Goal: Task Accomplishment & Management: Manage account settings

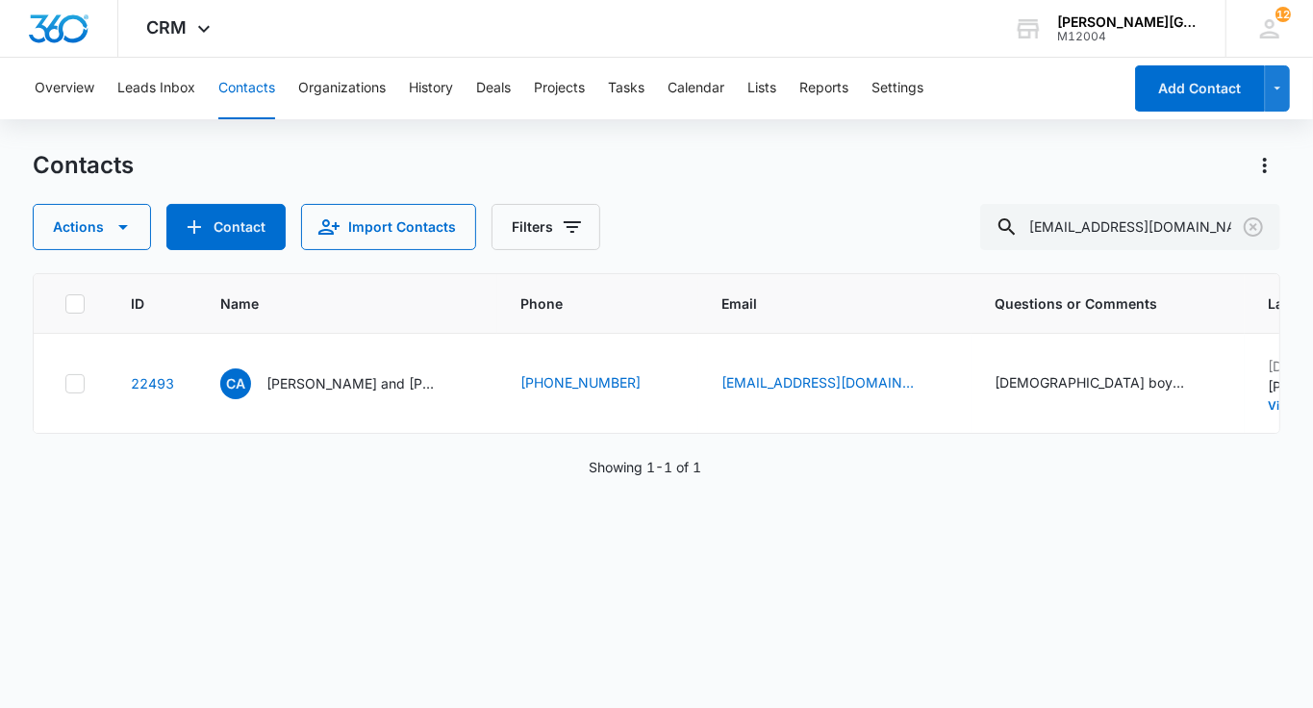
type input "[EMAIL_ADDRESS][DOMAIN_NAME]"
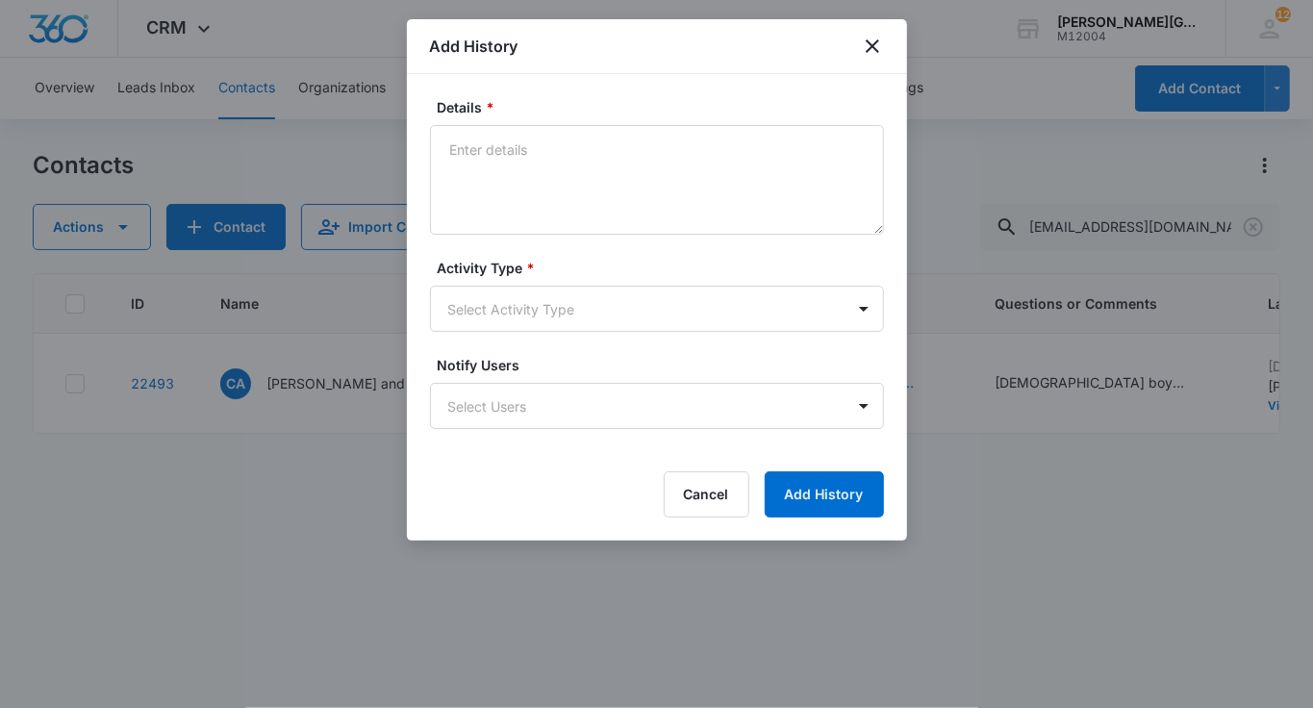
click at [684, 235] on form "Details * Activity Type * Select Activity Type Notify Users Select Users Cancel…" at bounding box center [657, 307] width 454 height 420
click at [662, 198] on textarea "Details *" at bounding box center [657, 180] width 454 height 110
paste textarea "Lorem Ipsu, Do sit ametc adipisci elit sed doeiu! Te incid utla et dol magn ali…"
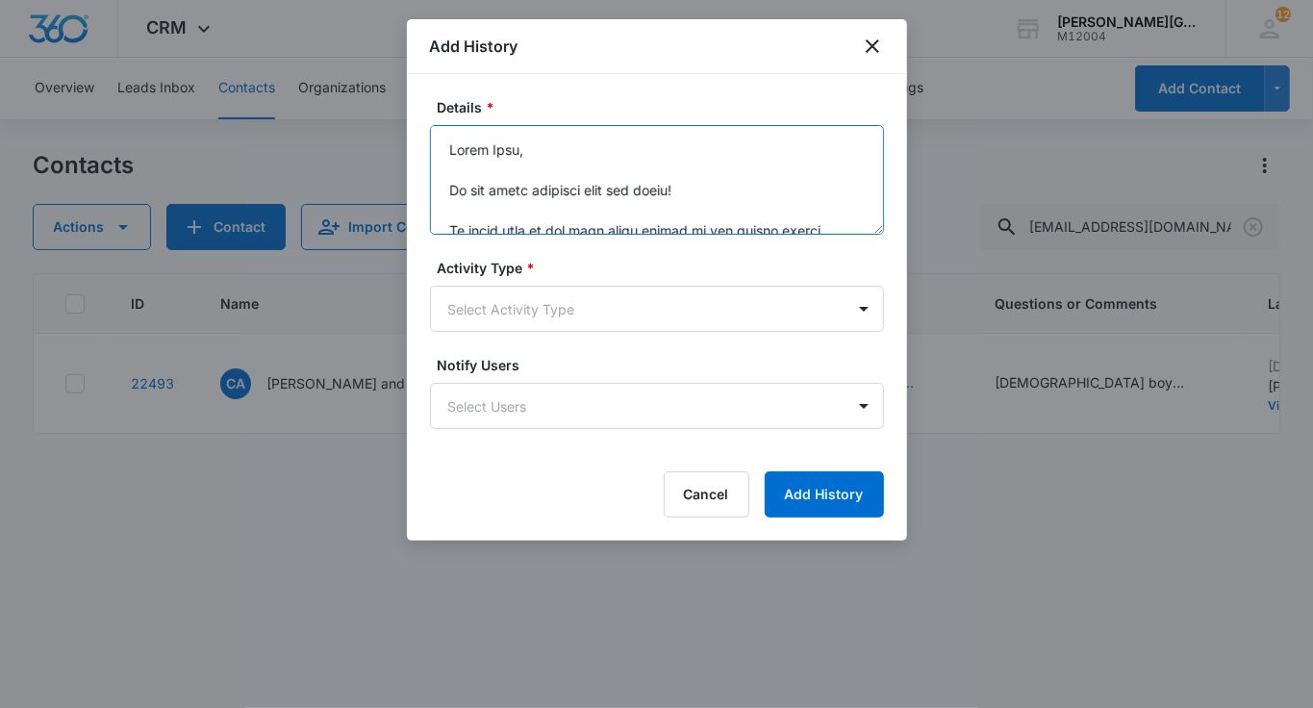
scroll to position [752, 0]
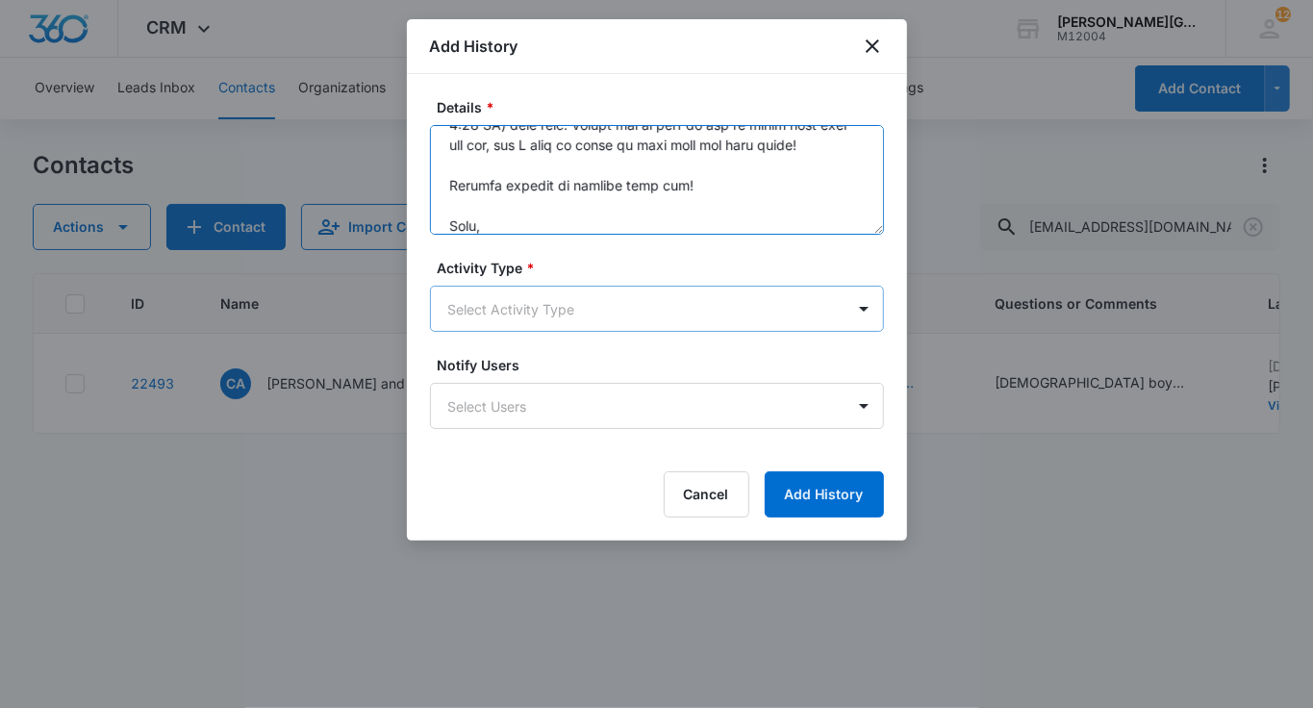
type textarea "Lorem Ipsu, Do sit ametc adipisci elit sed doeiu! Te incid utla et dol magn ali…"
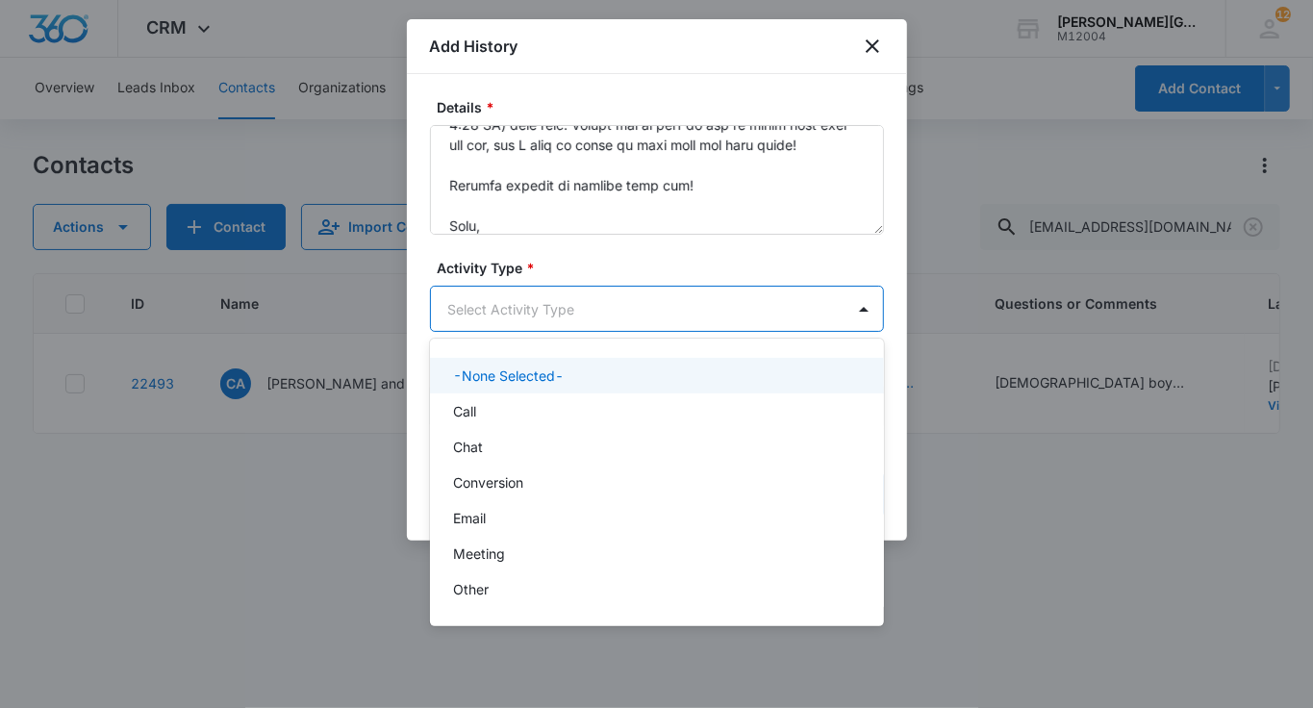
click at [583, 306] on body "CRM Apps Reputation Websites Forms CRM Email Social Shop Payments POS Content A…" at bounding box center [656, 354] width 1313 height 708
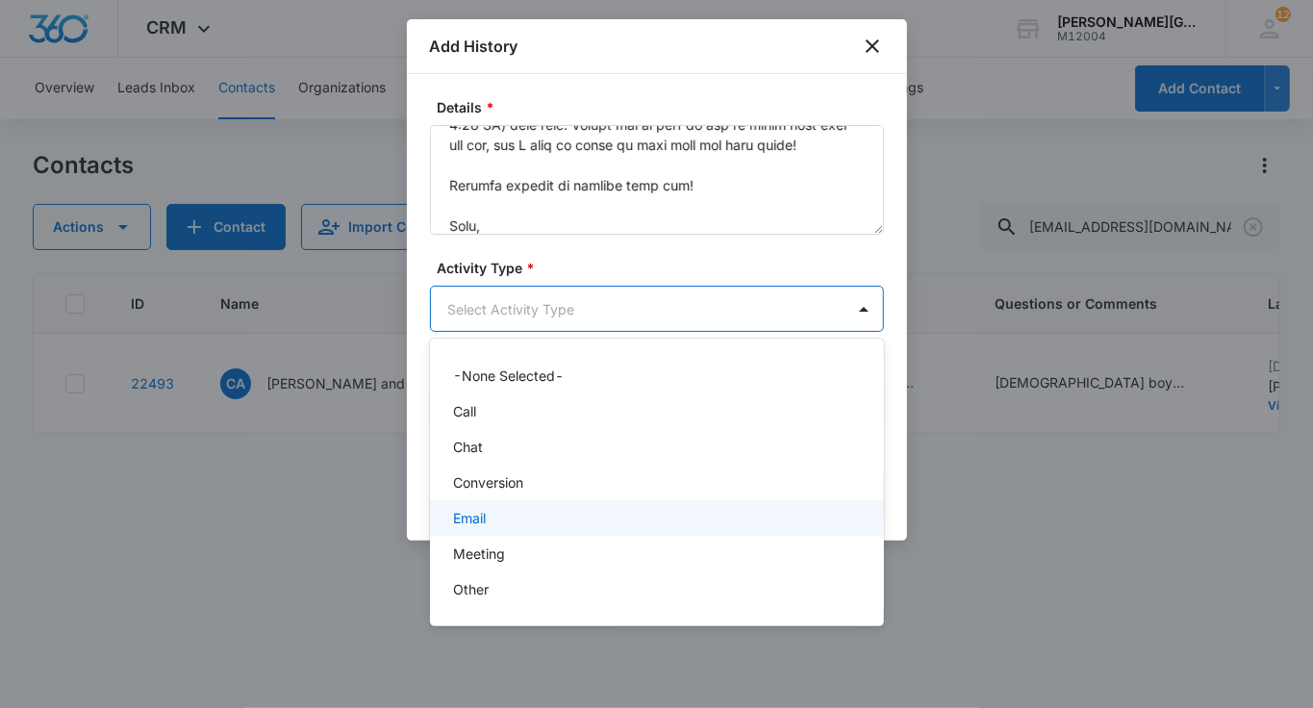
click at [512, 508] on div "Email" at bounding box center [655, 518] width 404 height 20
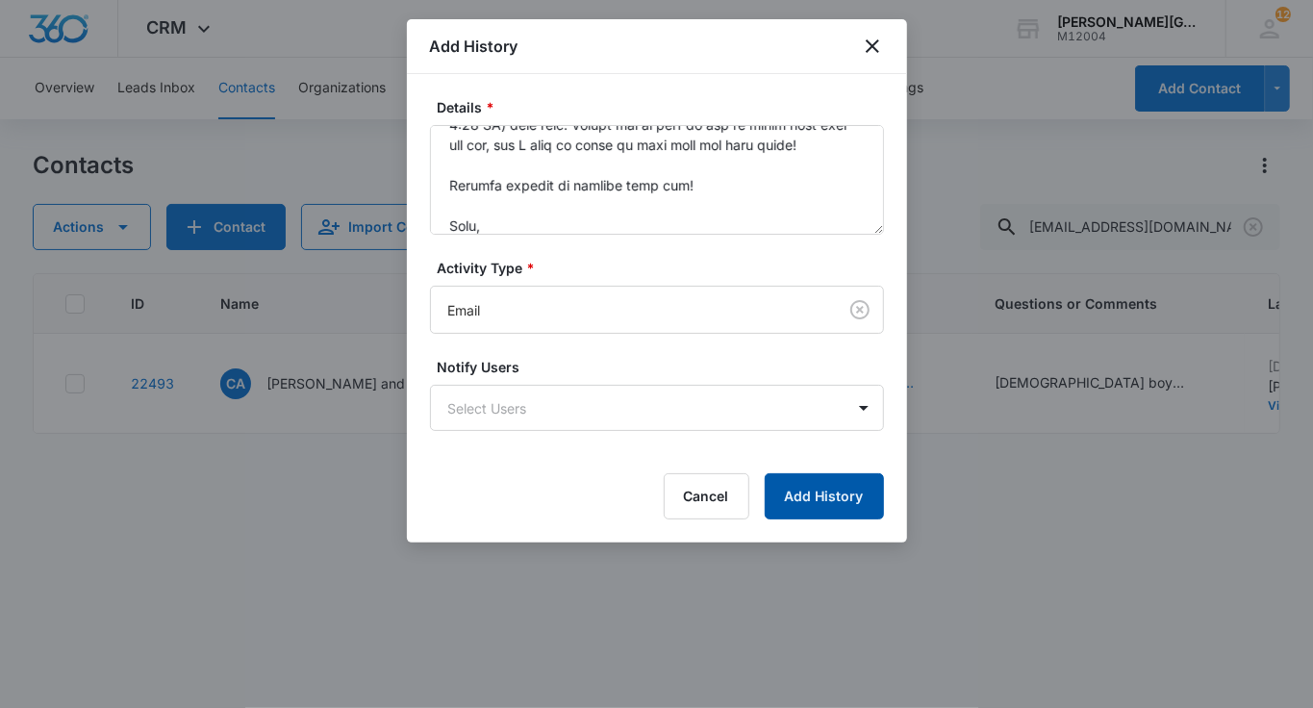
click at [814, 494] on button "Add History" at bounding box center [824, 496] width 119 height 46
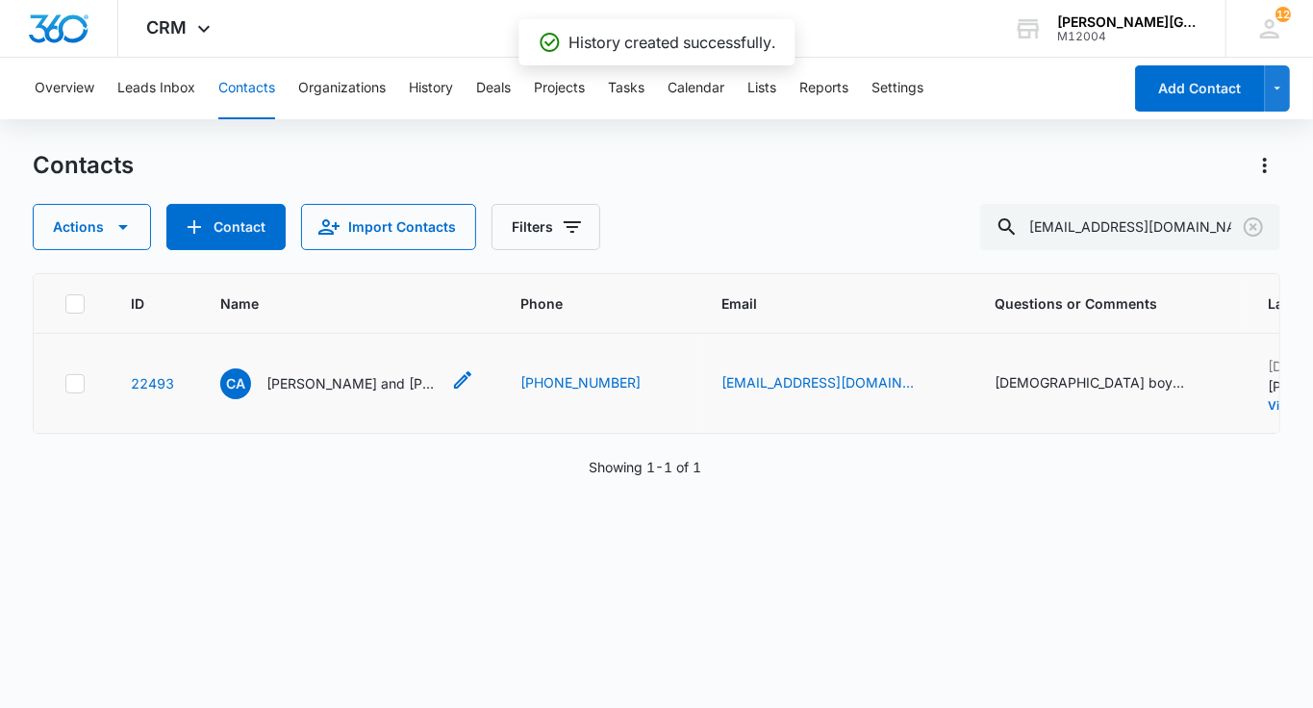
click at [285, 390] on p "[PERSON_NAME] and [PERSON_NAME]" at bounding box center [352, 383] width 173 height 20
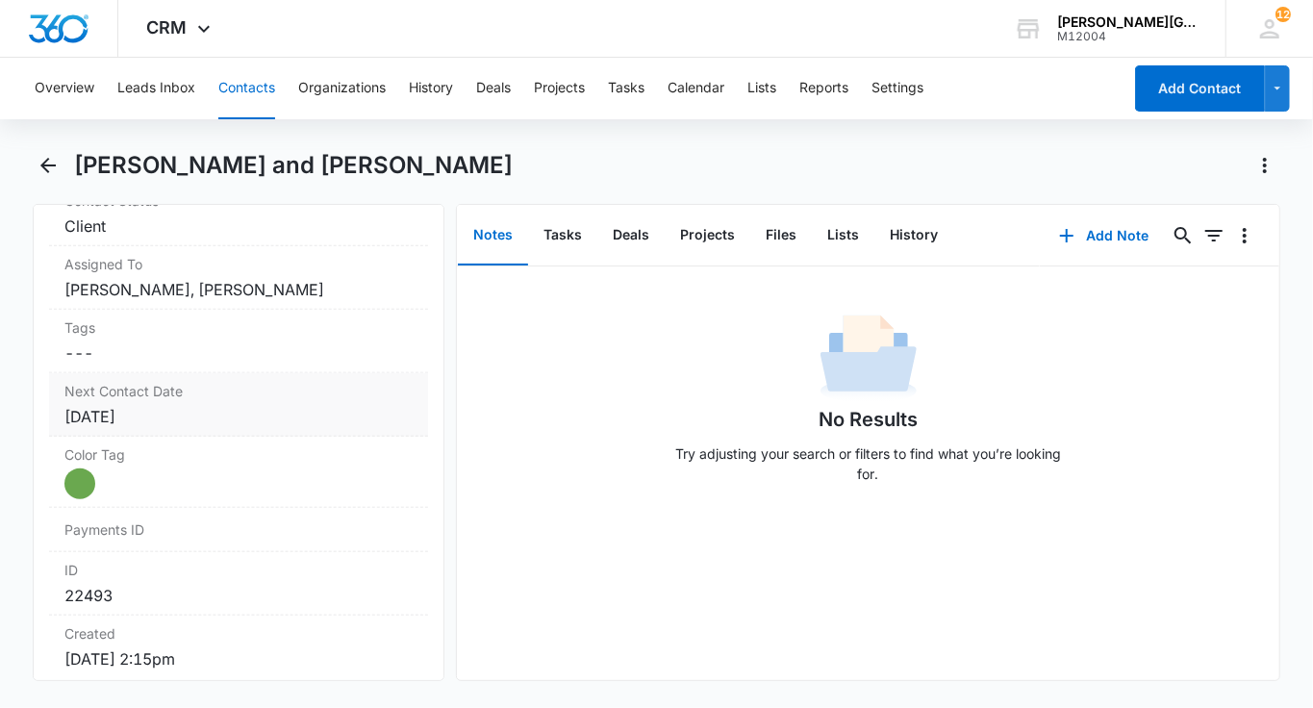
click at [215, 381] on label "Next Contact Date" at bounding box center [238, 391] width 348 height 20
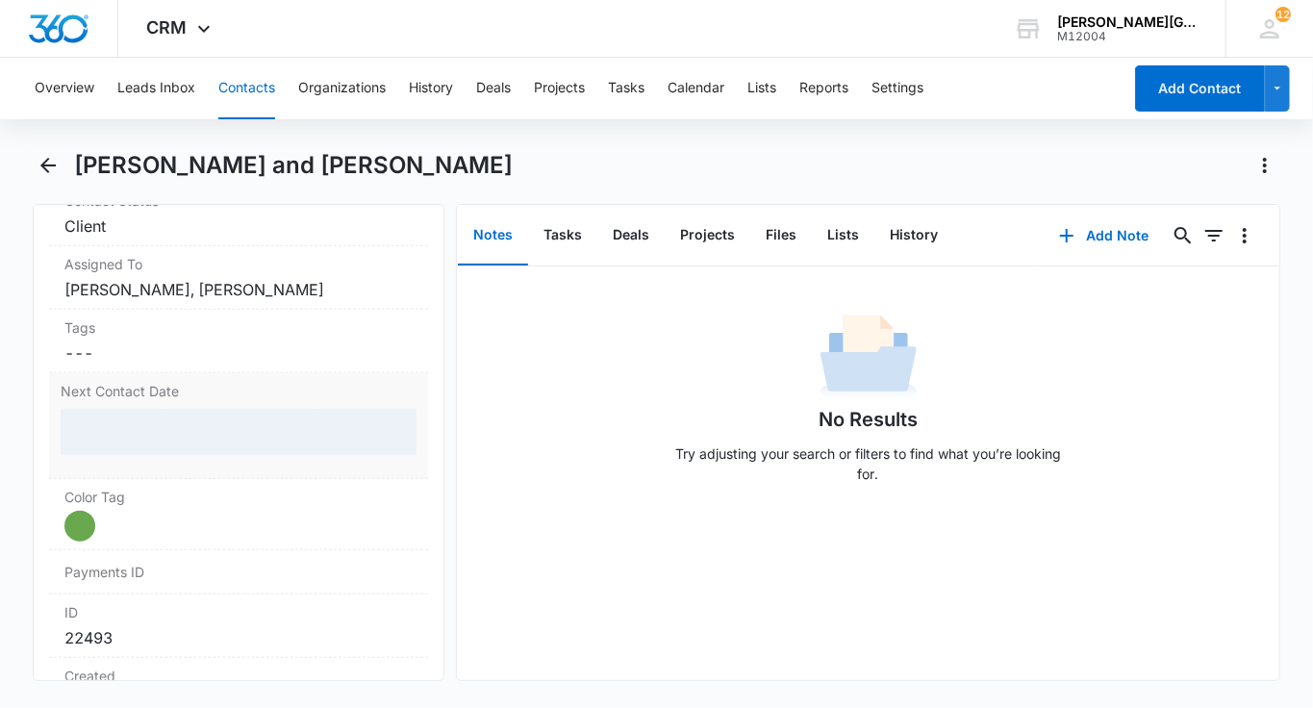
scroll to position [1005, 0]
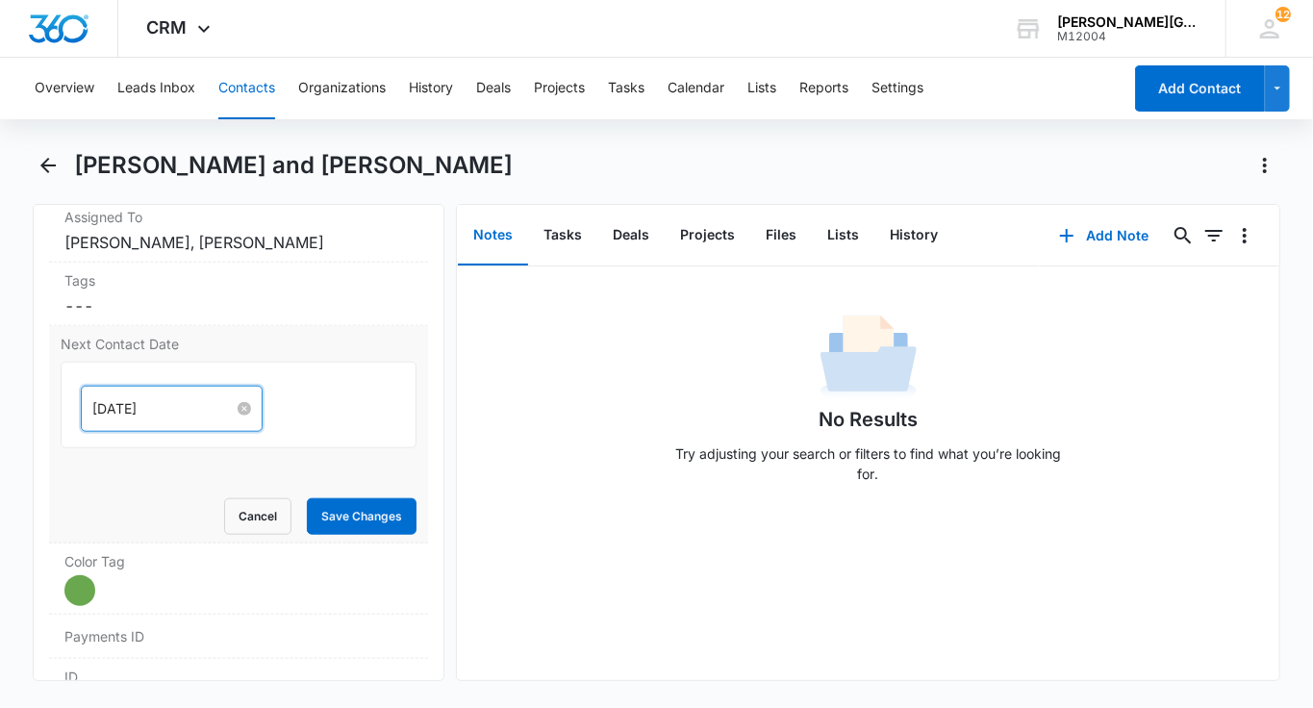
click at [144, 398] on input "[DATE]" at bounding box center [162, 408] width 141 height 21
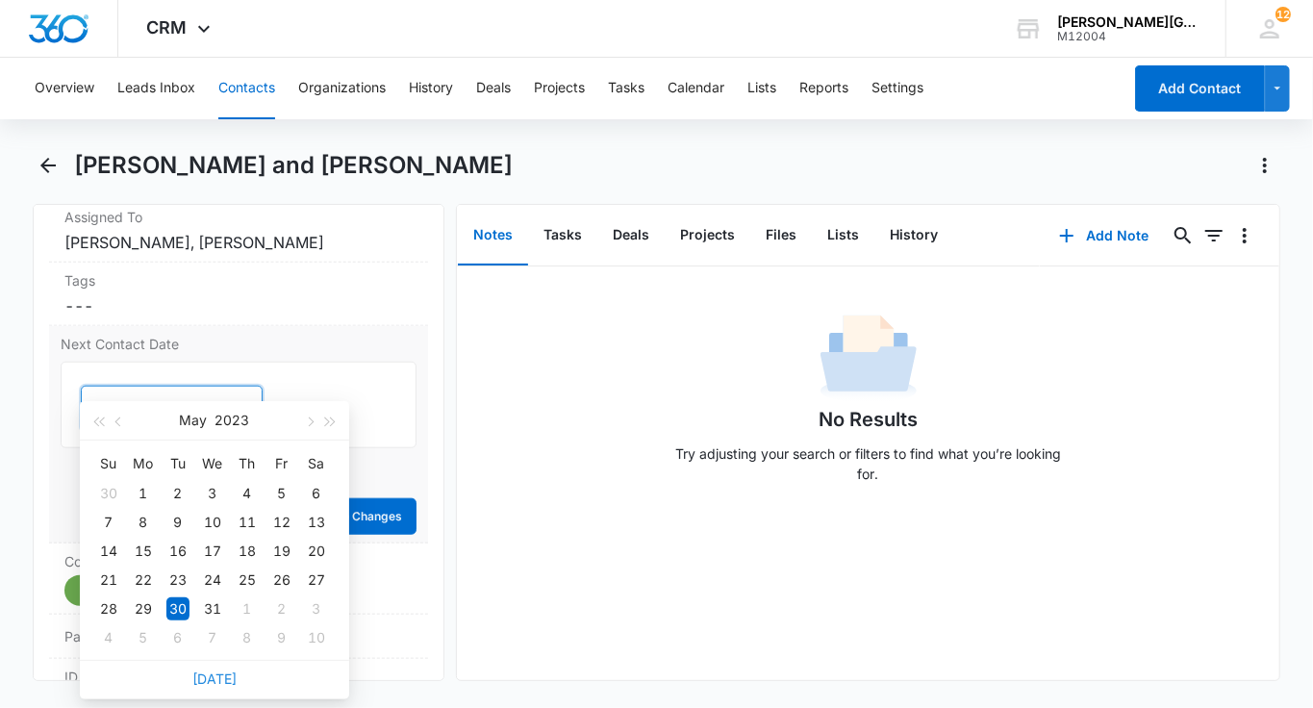
click at [198, 672] on link "[DATE]" at bounding box center [214, 679] width 44 height 16
type input "[DATE]"
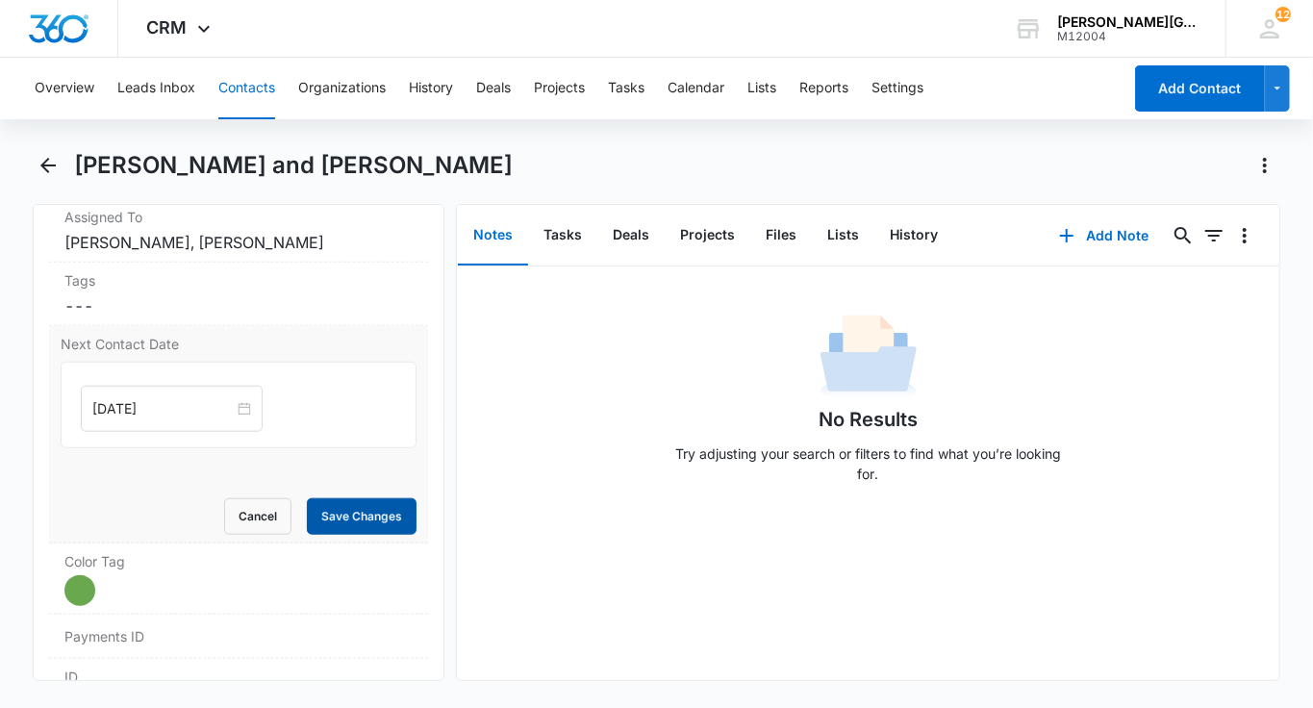
click at [362, 498] on button "Save Changes" at bounding box center [362, 516] width 110 height 37
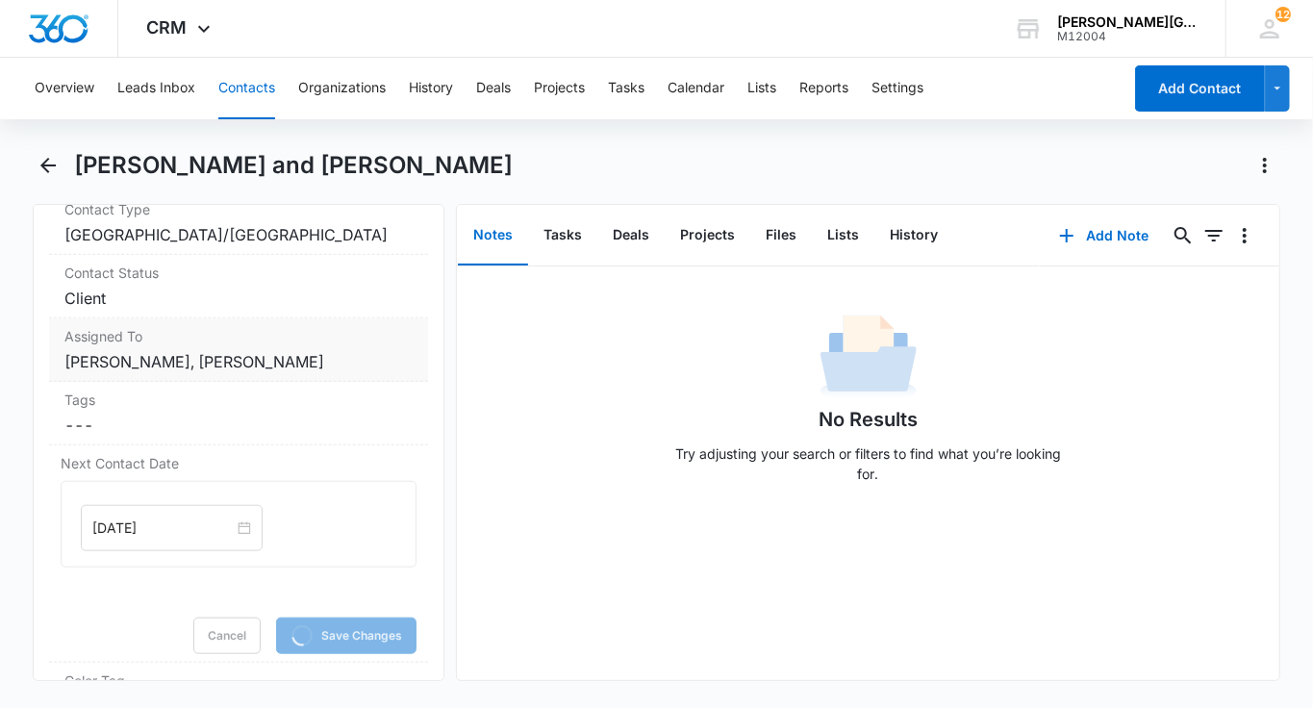
scroll to position [877, 0]
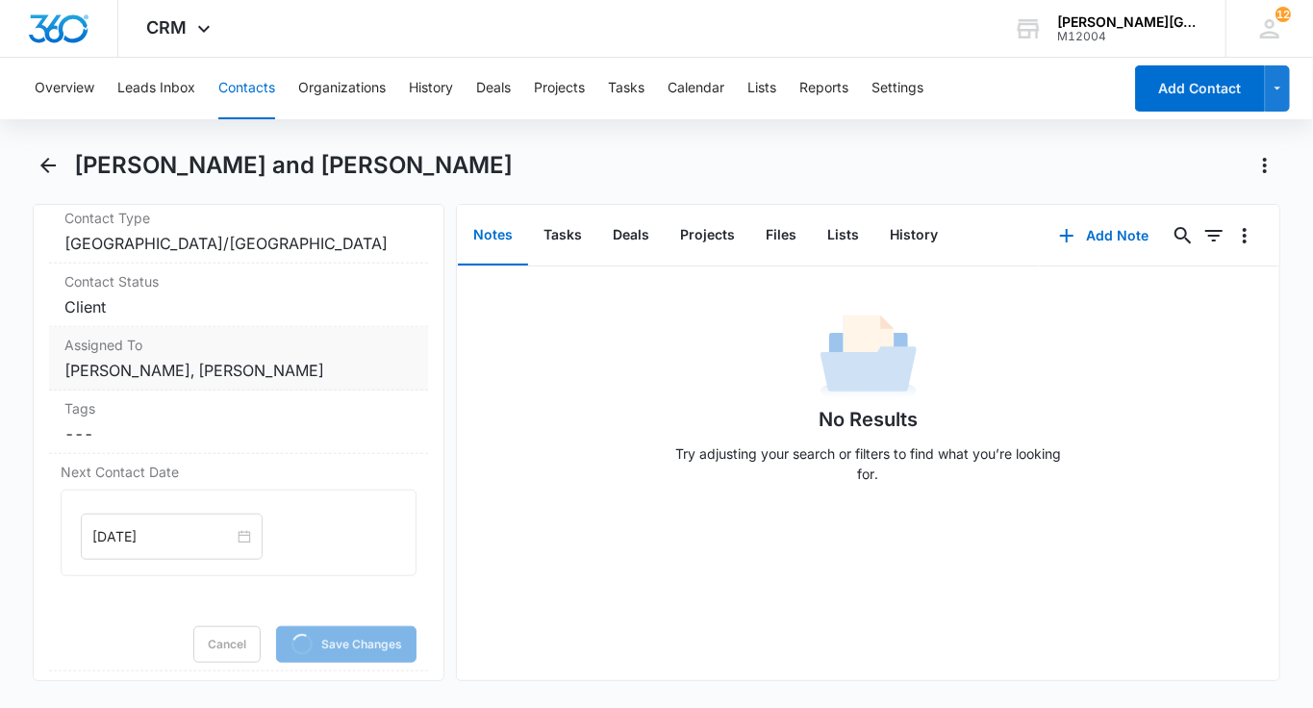
click at [258, 335] on label "Assigned To" at bounding box center [238, 345] width 348 height 20
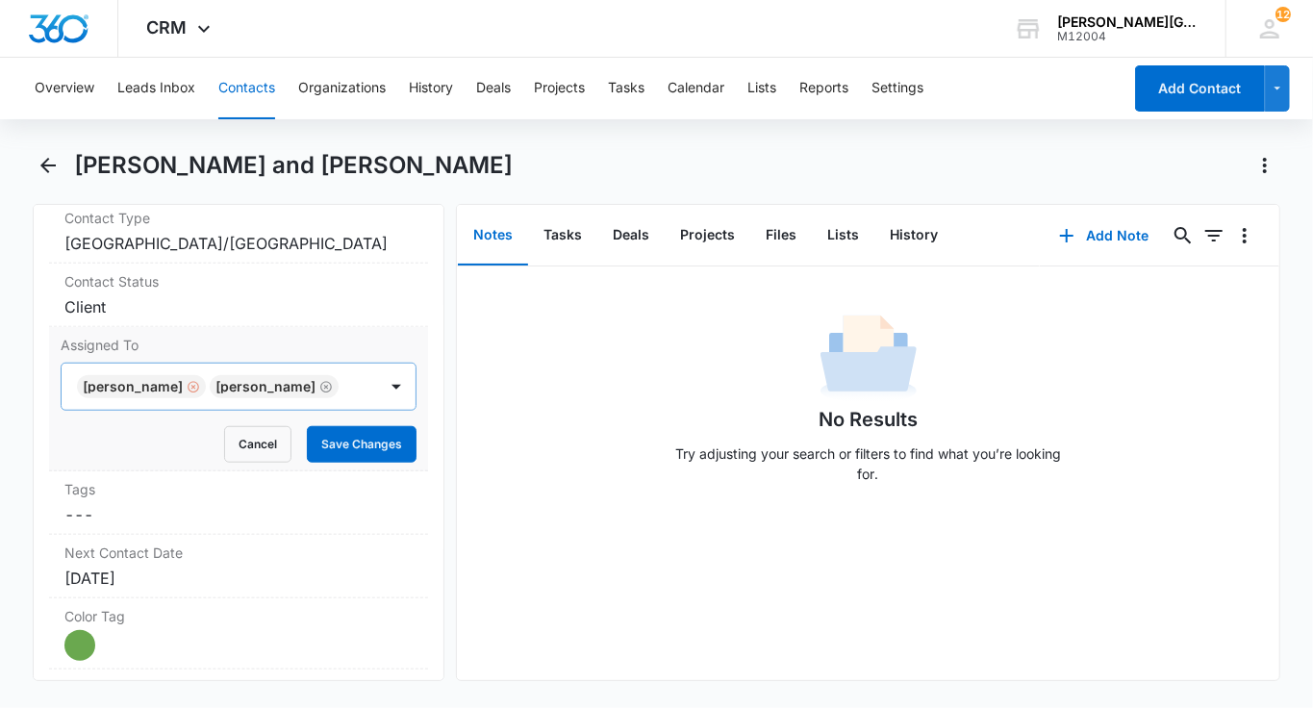
click at [200, 380] on div "Remove Maguy Olga Palluel-Blanc" at bounding box center [191, 386] width 17 height 13
click at [320, 426] on button "Save Changes" at bounding box center [362, 444] width 110 height 37
click at [175, 295] on dd "Cancel Save Changes Client" at bounding box center [238, 306] width 348 height 23
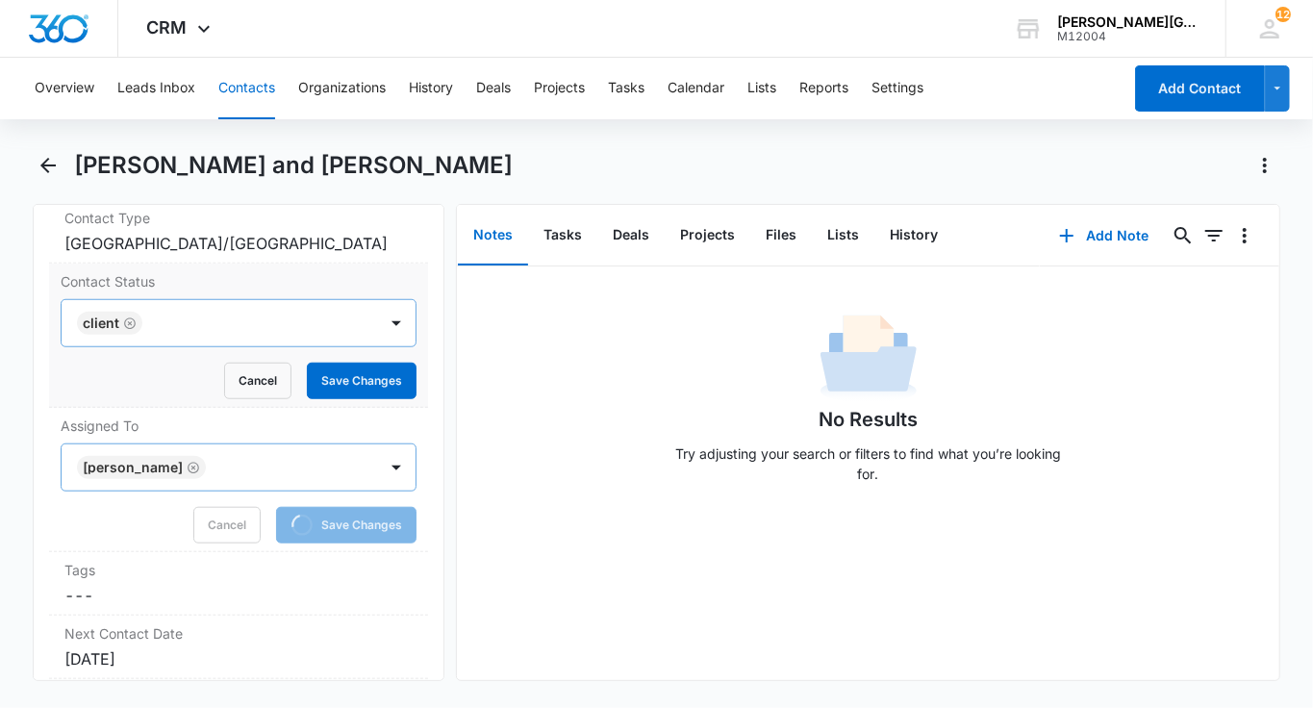
click at [133, 317] on icon "Remove Client" at bounding box center [130, 323] width 12 height 12
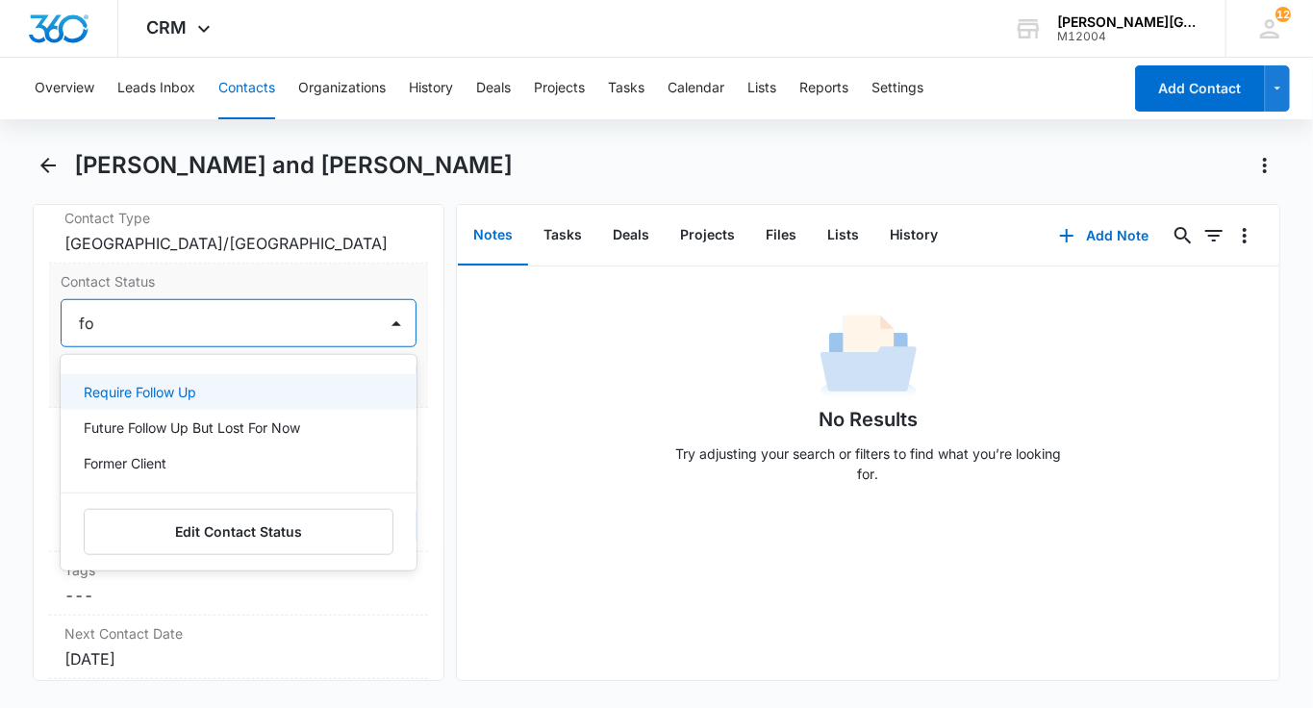
type input "for"
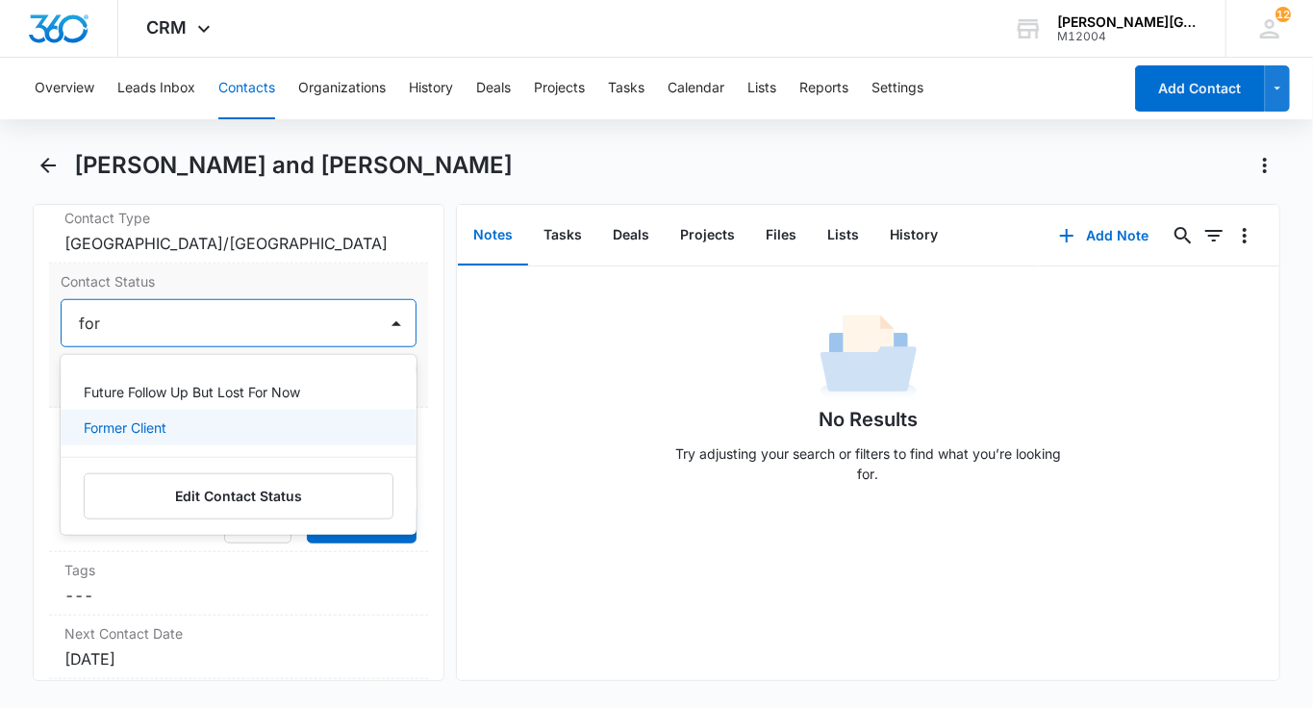
click at [154, 418] on p "Former Client" at bounding box center [125, 428] width 83 height 20
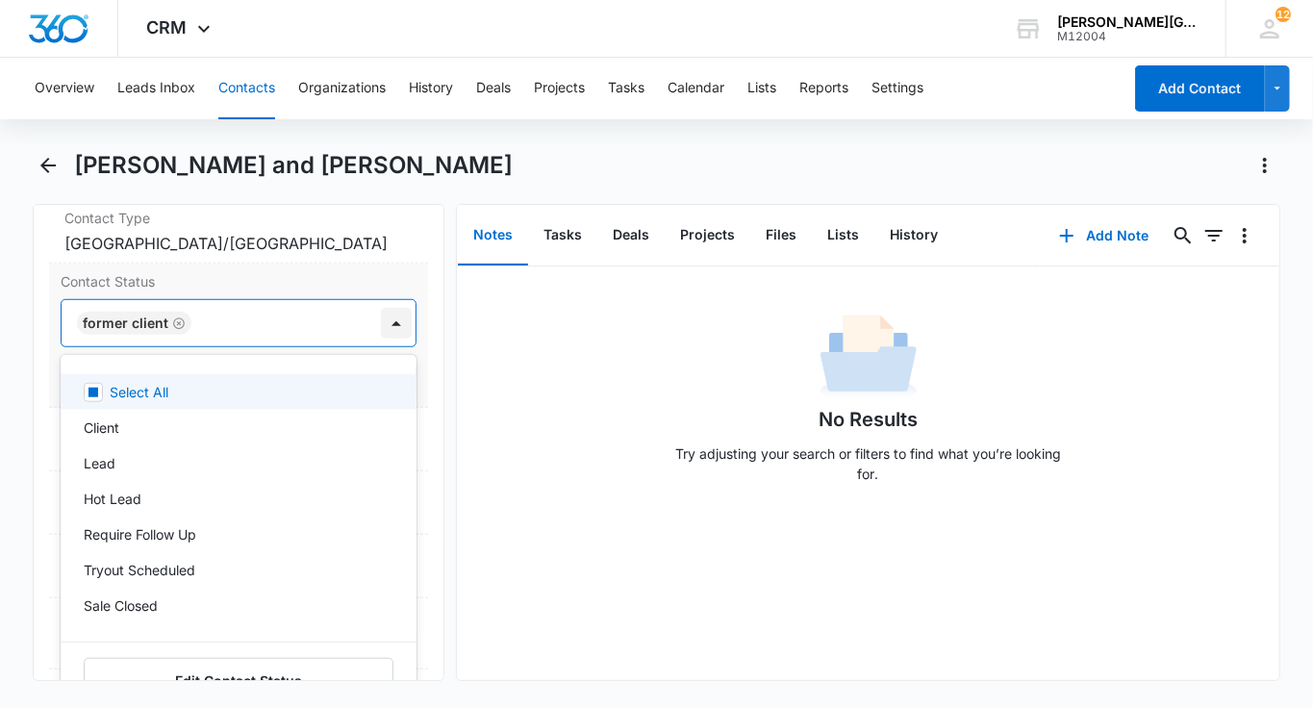
click at [393, 308] on div at bounding box center [396, 323] width 31 height 31
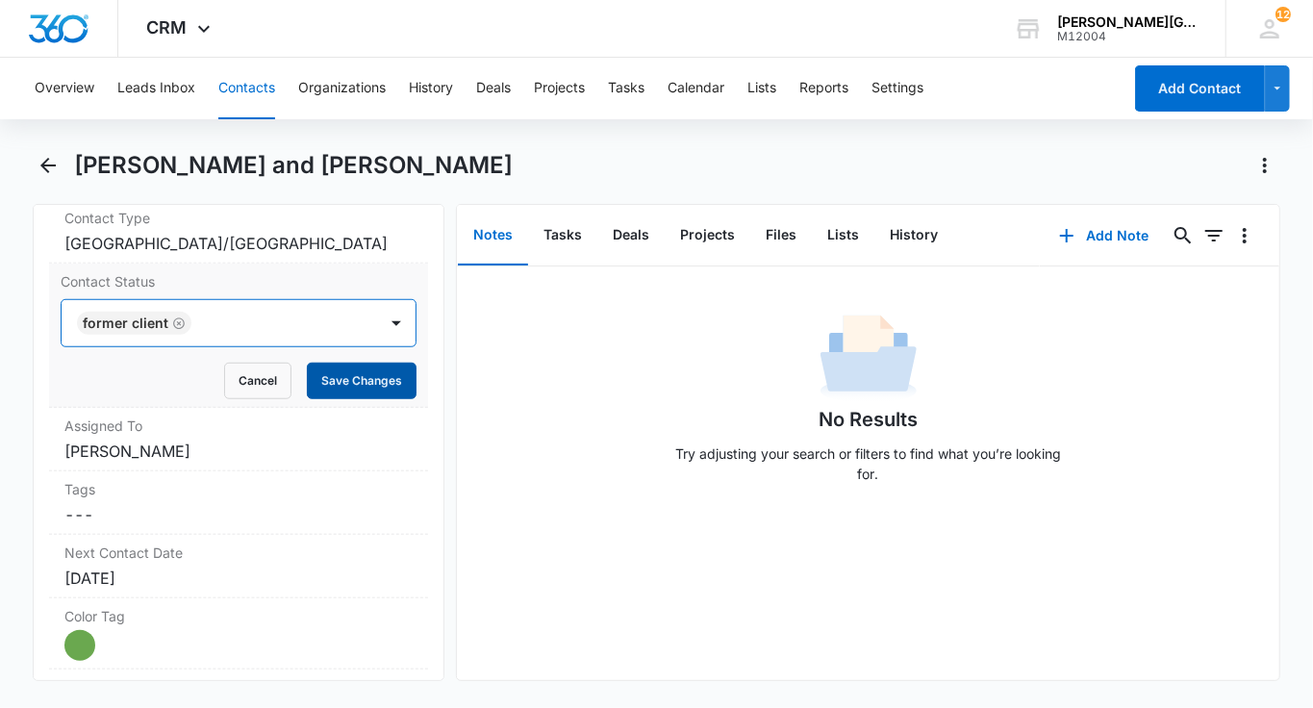
click at [377, 363] on button "Save Changes" at bounding box center [362, 381] width 110 height 37
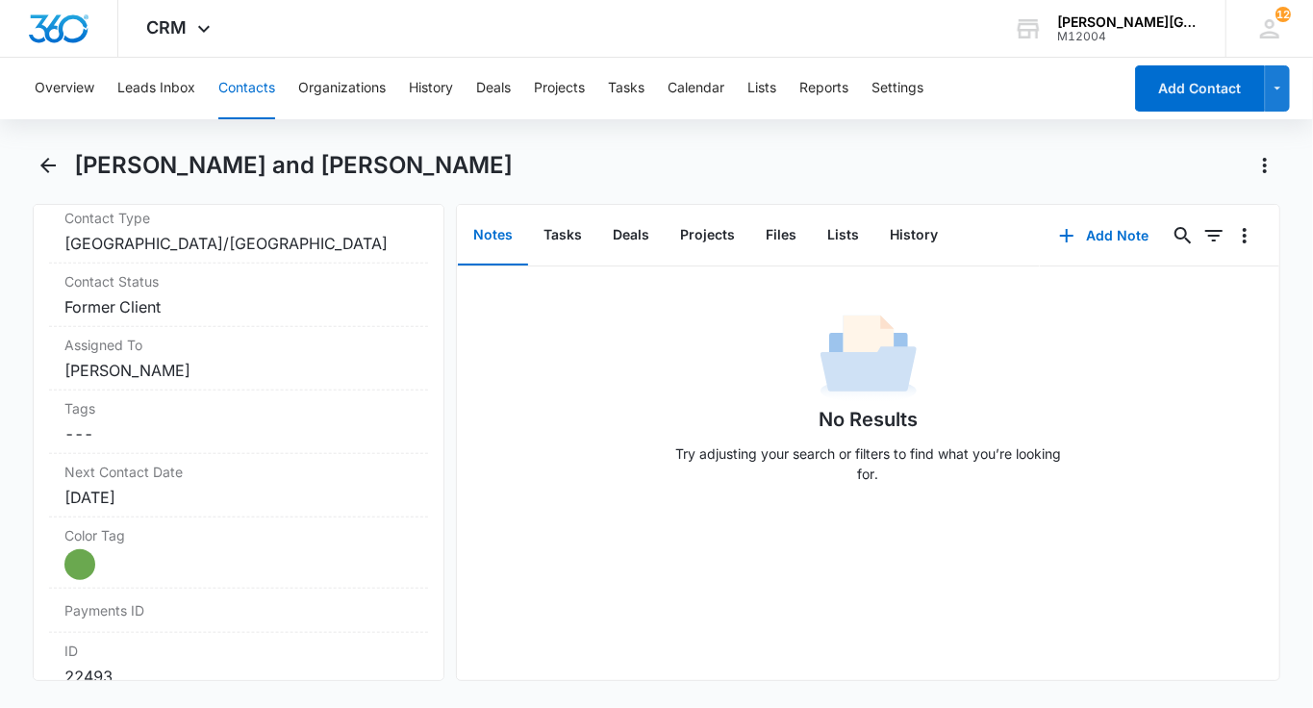
click at [253, 86] on button "Contacts" at bounding box center [246, 89] width 57 height 62
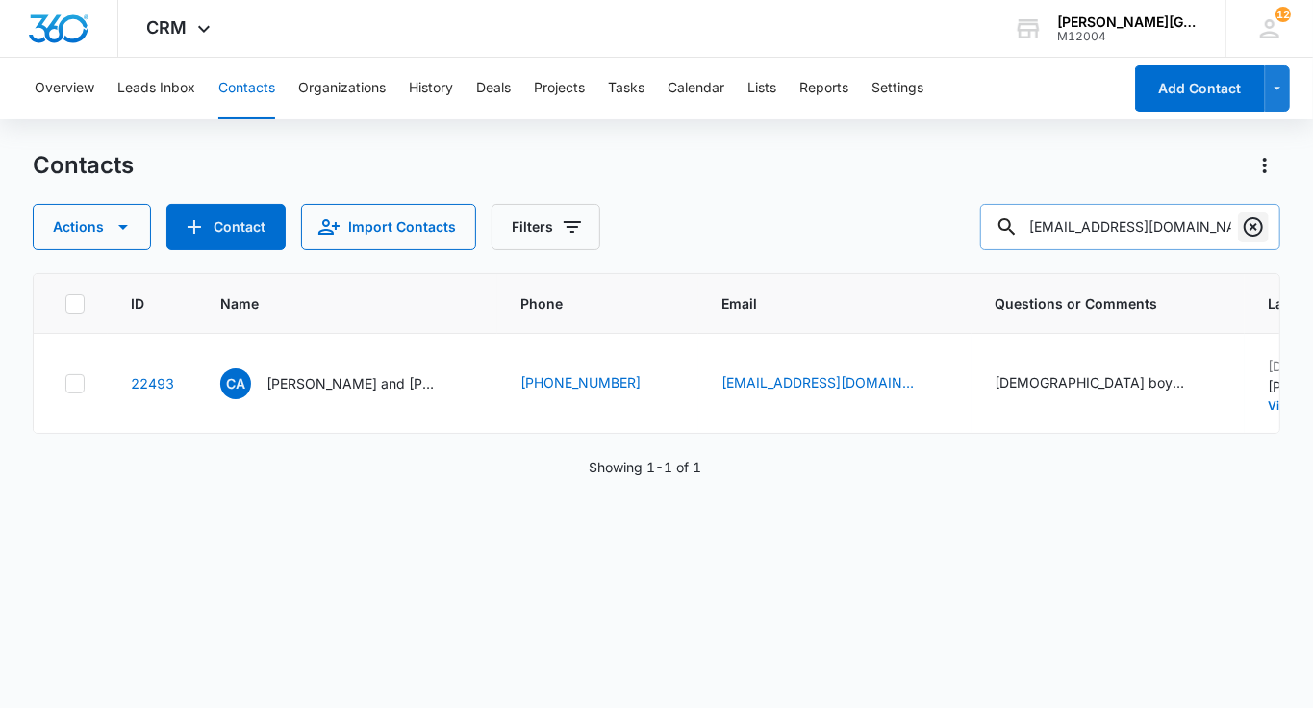
click at [1256, 223] on icon "Clear" at bounding box center [1253, 226] width 23 height 23
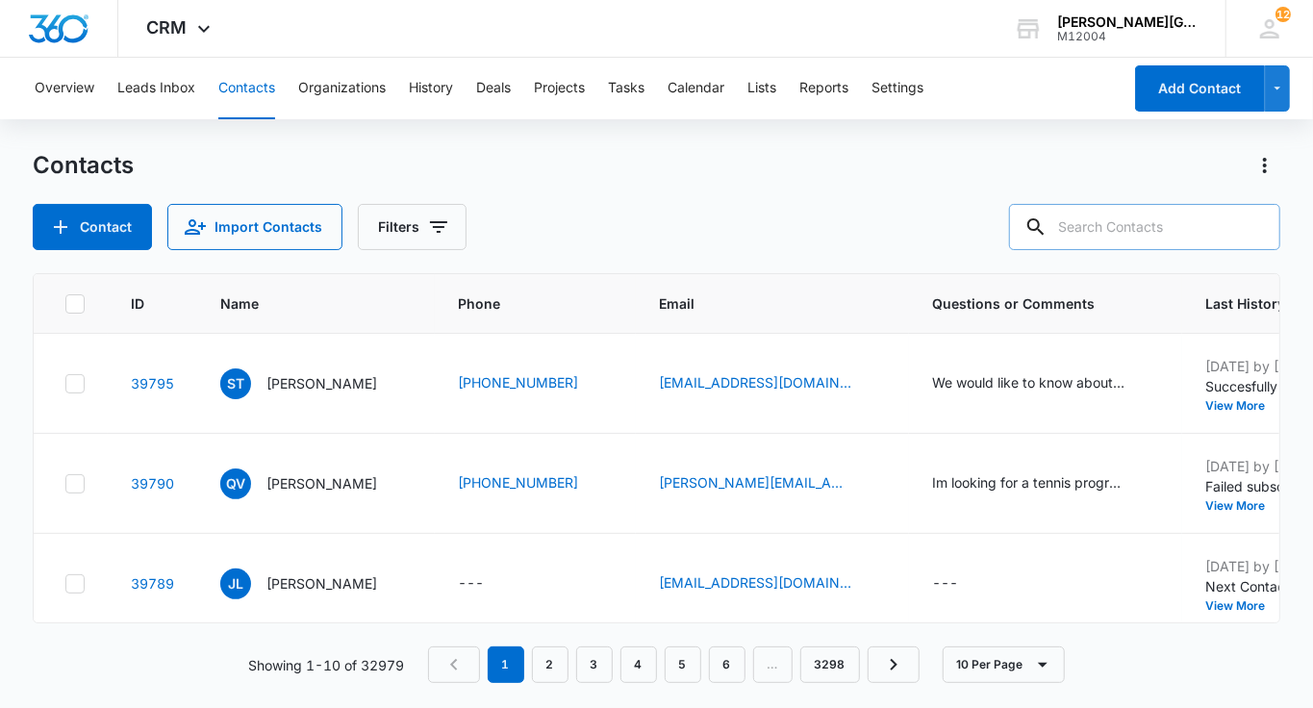
paste input "[EMAIL_ADDRESS][DOMAIN_NAME]"
type input "[EMAIL_ADDRESS][DOMAIN_NAME]"
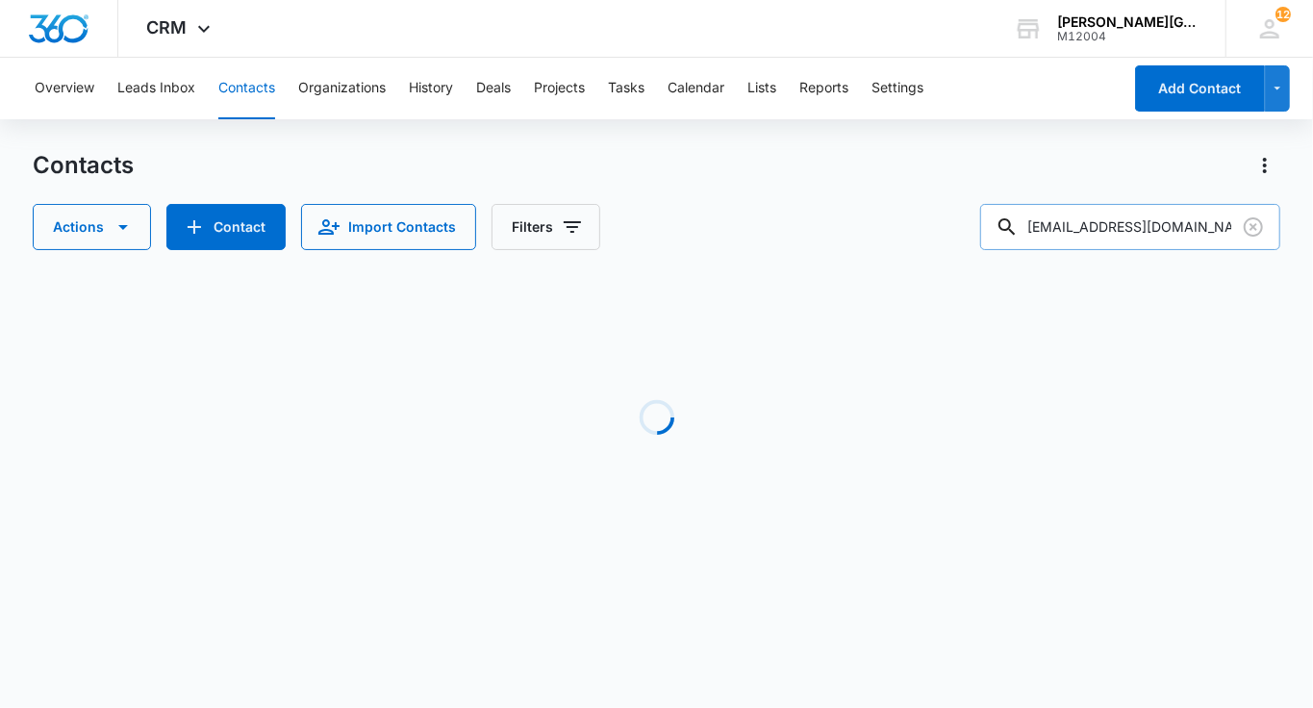
scroll to position [0, 0]
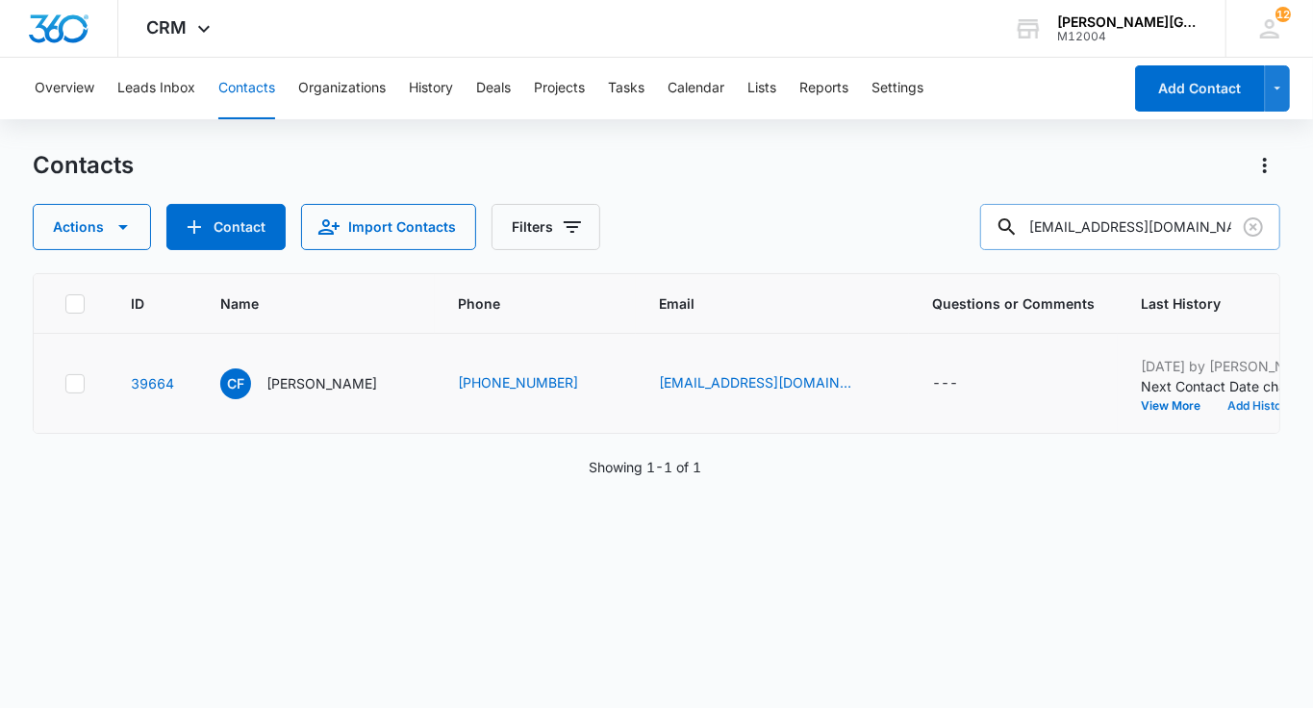
click at [1214, 412] on button "Add History" at bounding box center [1260, 406] width 92 height 12
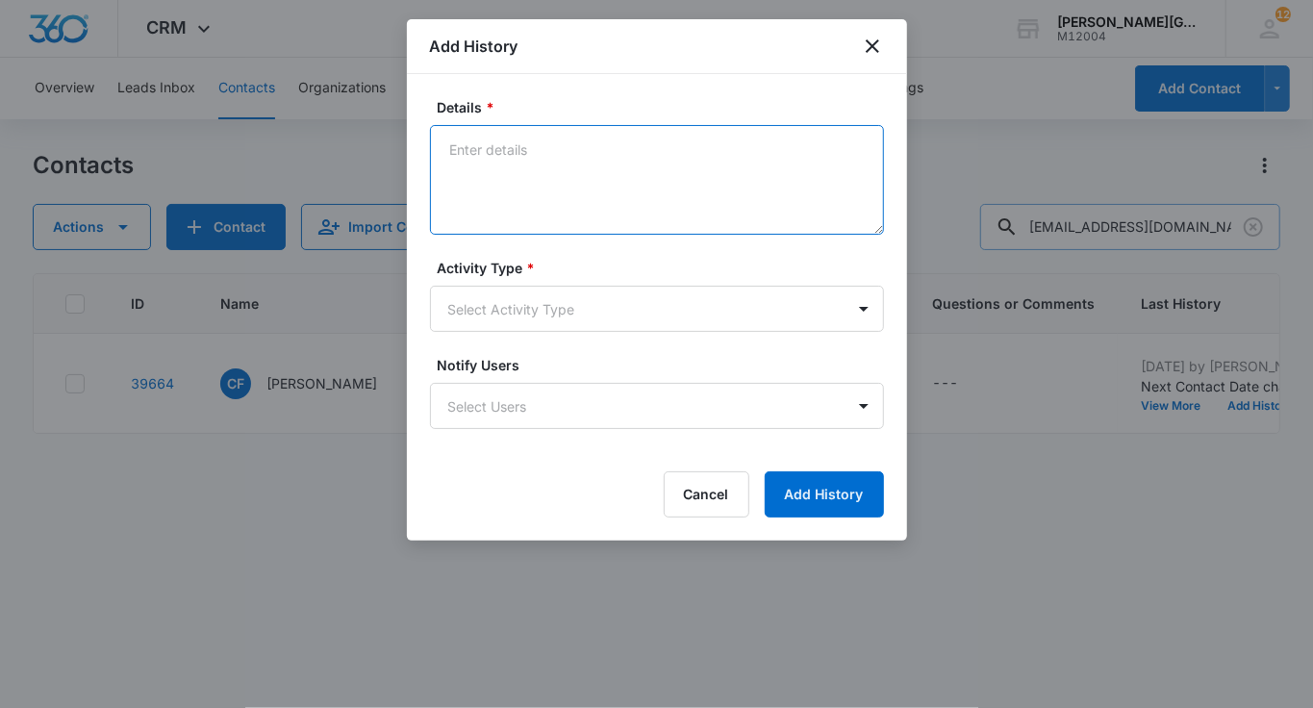
click at [546, 148] on textarea "Details *" at bounding box center [657, 180] width 454 height 110
paste textarea "Thanks for the follow-up, [PERSON_NAME]! Ye. h, [PERSON_NAME] had a good time a…"
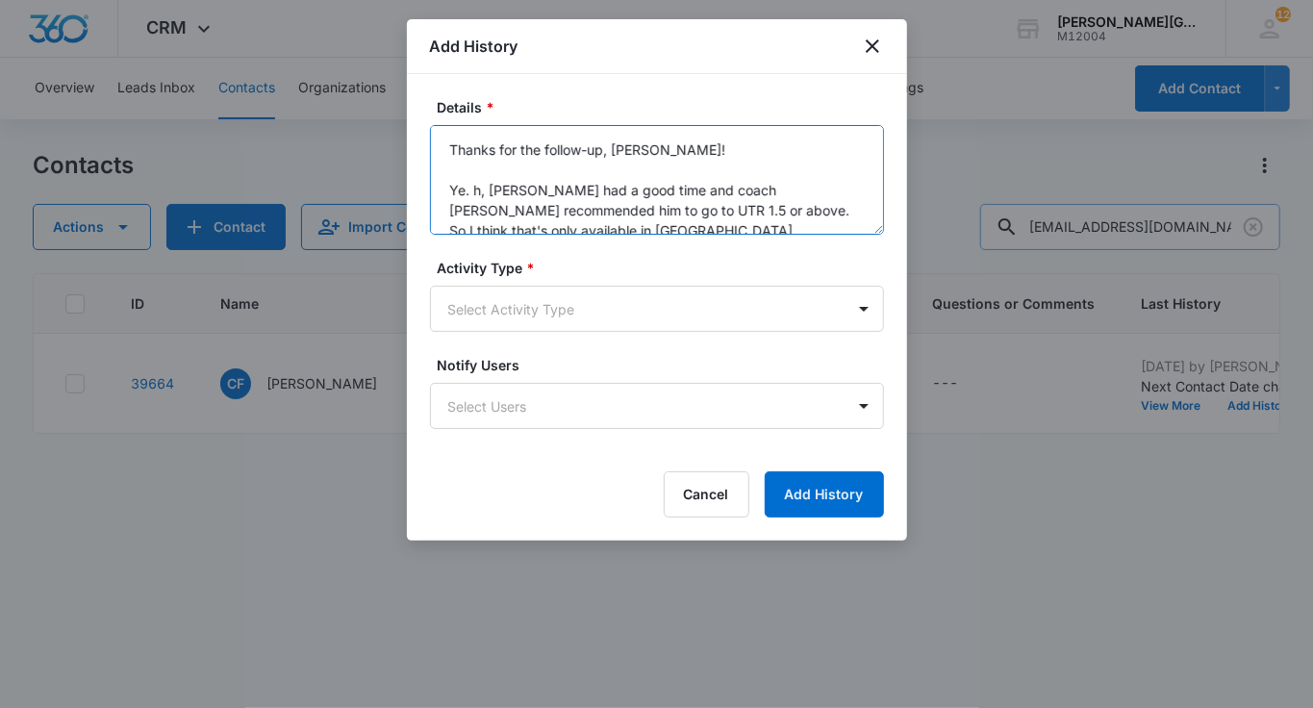
scroll to position [106, 0]
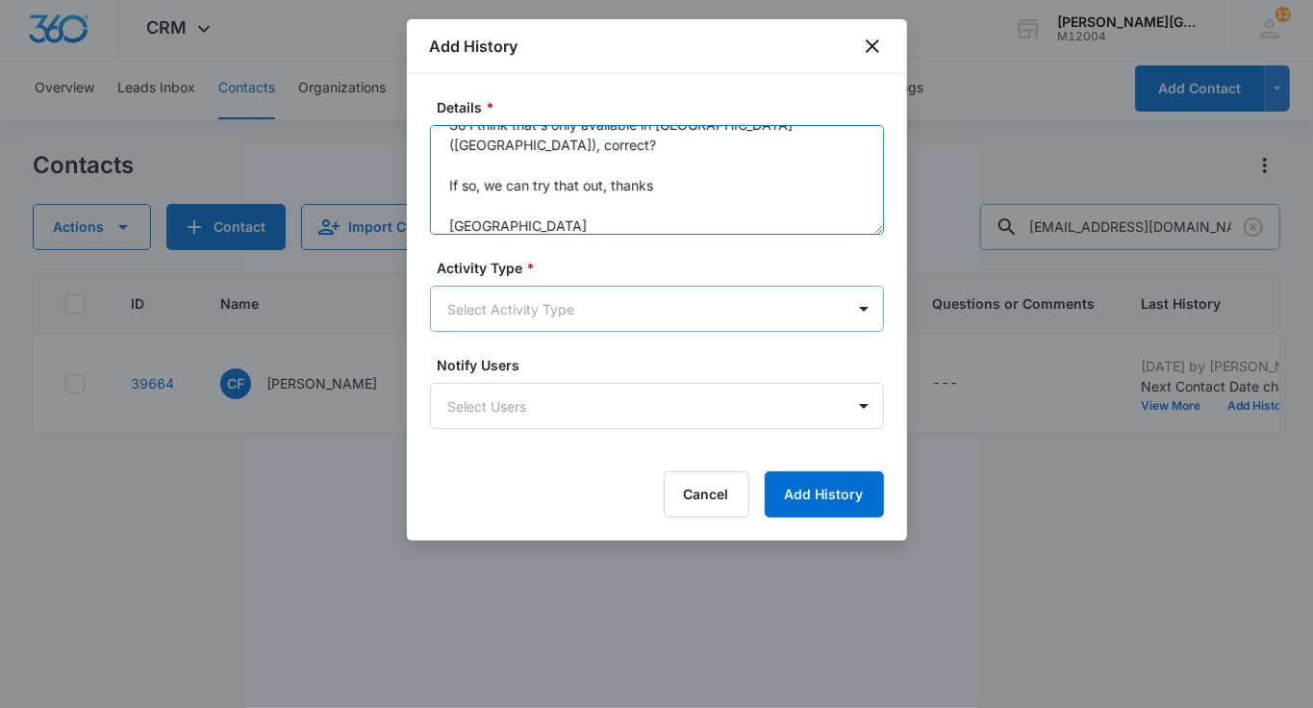
type textarea "Thanks for the follow-up, [PERSON_NAME]! Ye. h, [PERSON_NAME] had a good time a…"
click at [503, 297] on body "CRM Apps Reputation Websites Forms CRM Email Social Shop Payments POS Content A…" at bounding box center [656, 354] width 1313 height 708
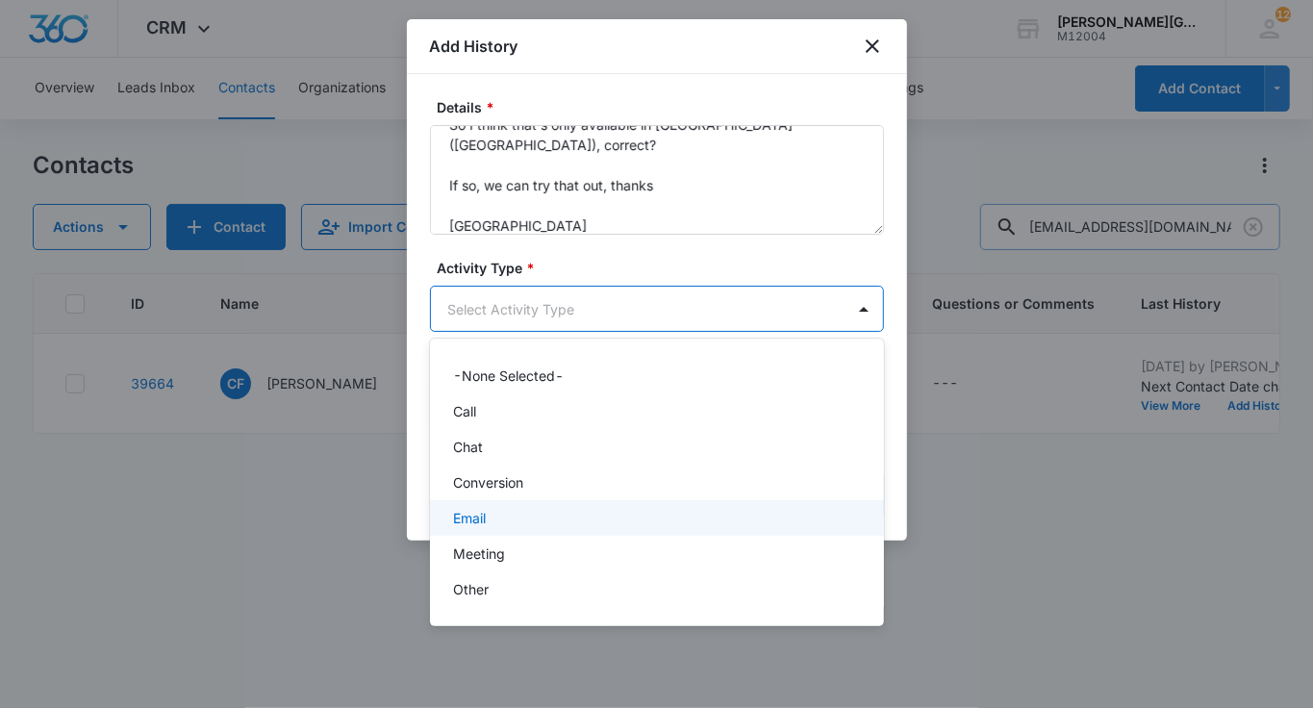
click at [494, 501] on div "Email" at bounding box center [657, 518] width 454 height 36
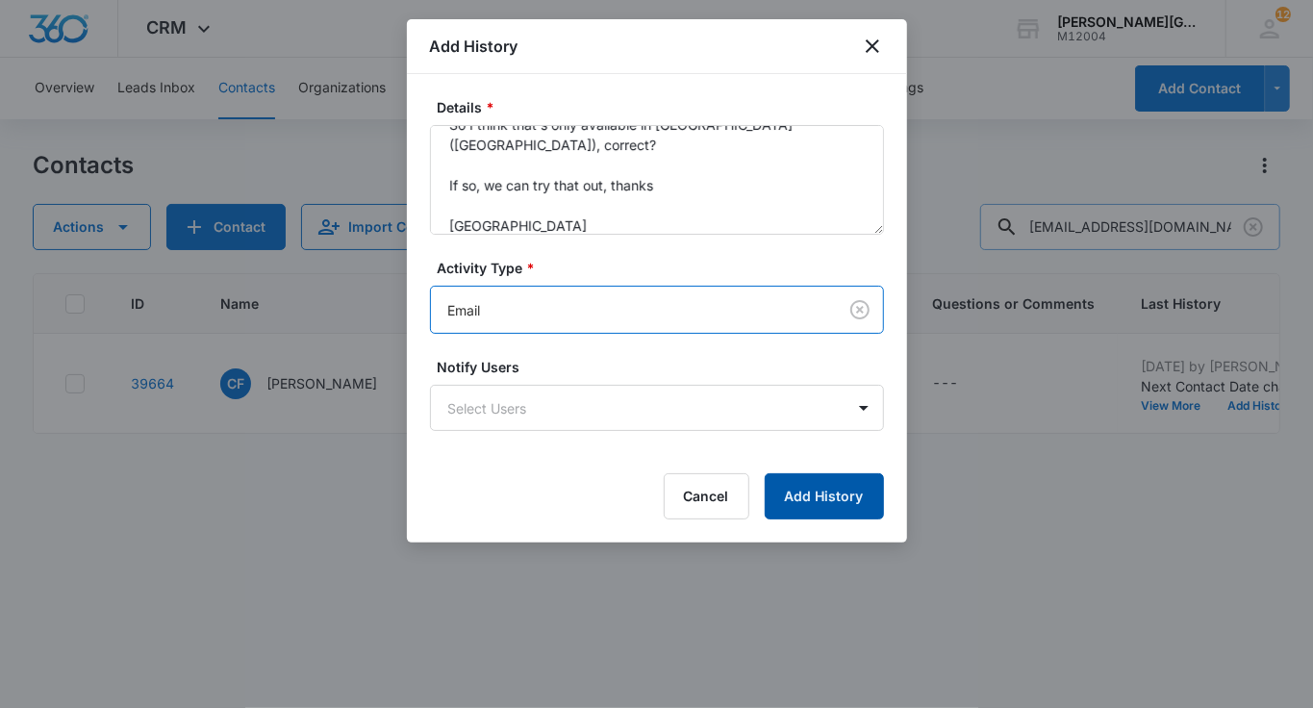
click at [812, 488] on button "Add History" at bounding box center [824, 496] width 119 height 46
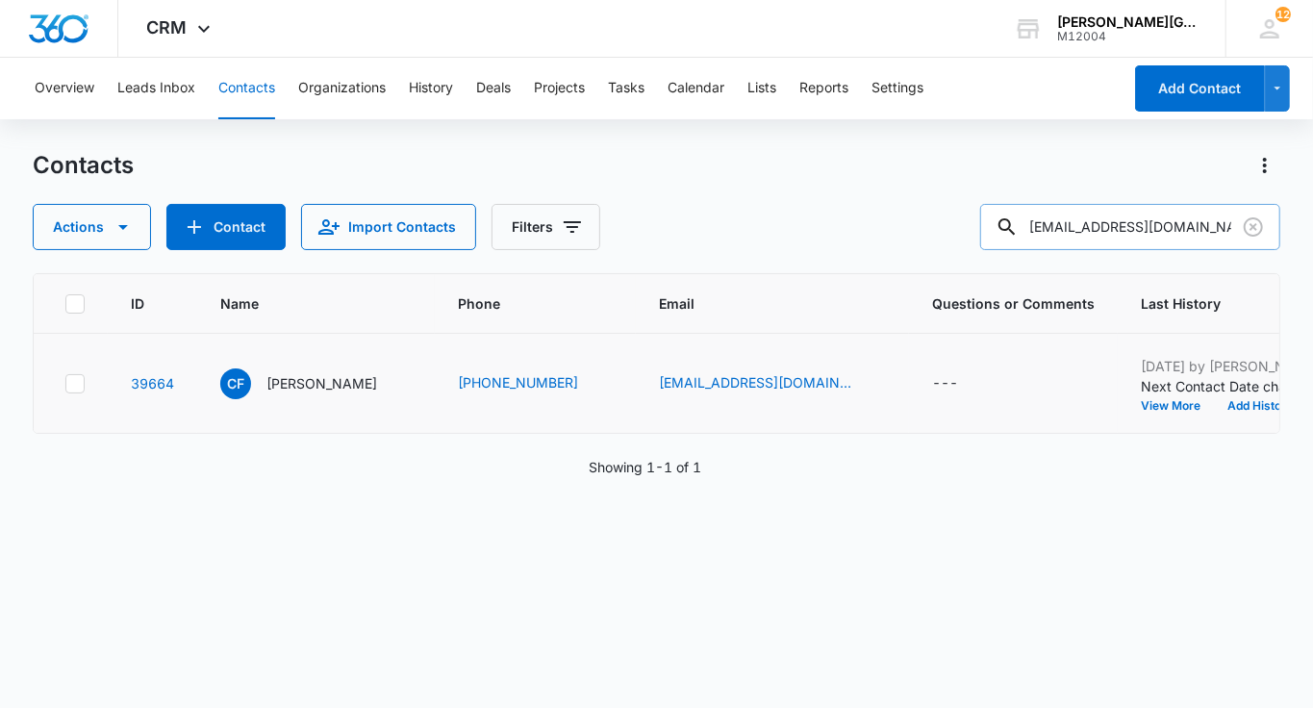
click at [1162, 396] on p "Next Contact Date changed from [DATE] to [DATE]." at bounding box center [1261, 386] width 241 height 20
click at [1214, 412] on button "Add History" at bounding box center [1260, 406] width 92 height 12
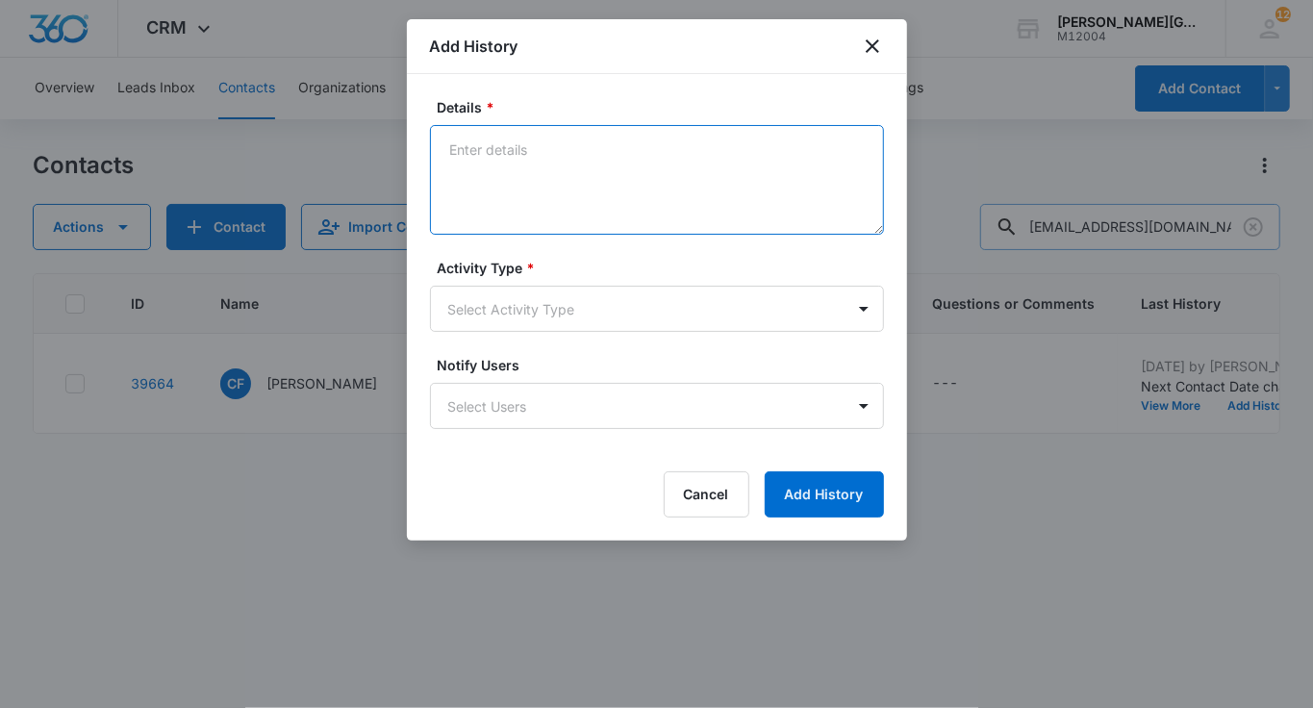
paste textarea "Hi [PERSON_NAME], Thank you for getting back to me, and thank you for your feed…"
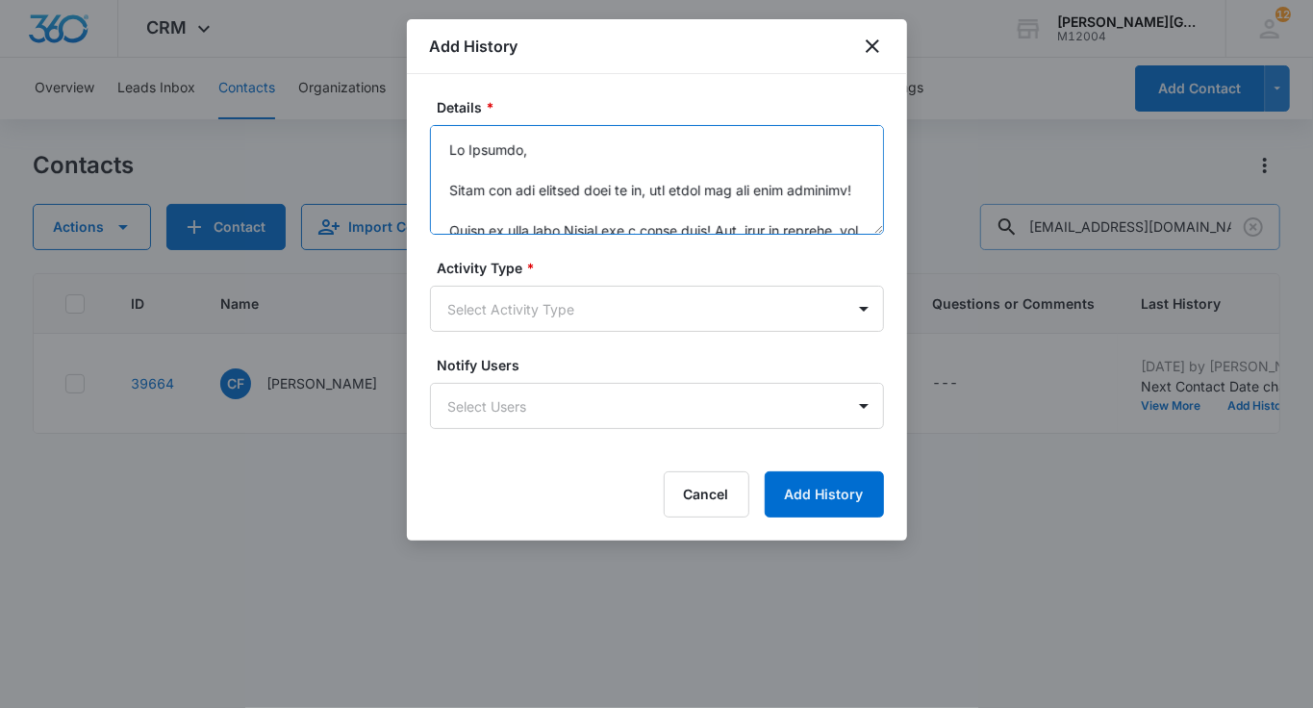
click at [513, 181] on textarea "Details *" at bounding box center [657, 180] width 454 height 110
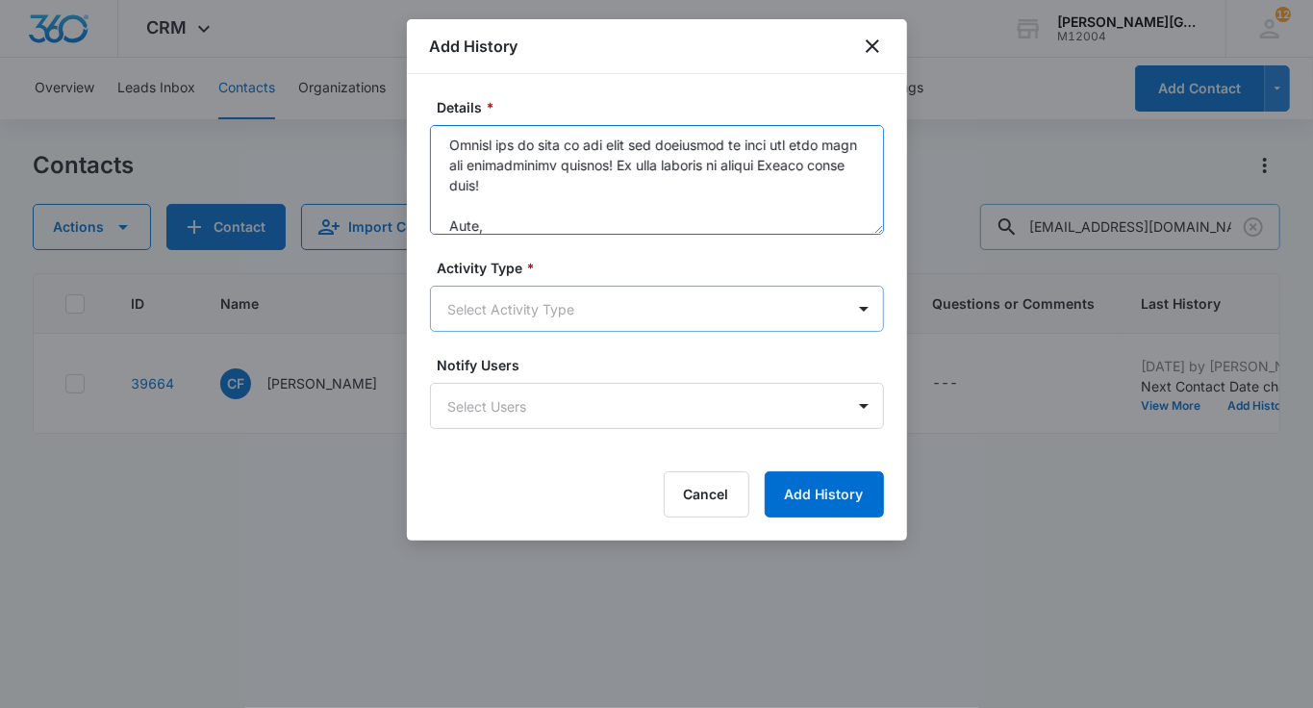
type textarea "Hi [PERSON_NAME], Thank you for getting back to me, and thank you for your feed…"
click at [519, 307] on body "CRM Apps Reputation Websites Forms CRM Email Social Shop Payments POS Content A…" at bounding box center [656, 354] width 1313 height 708
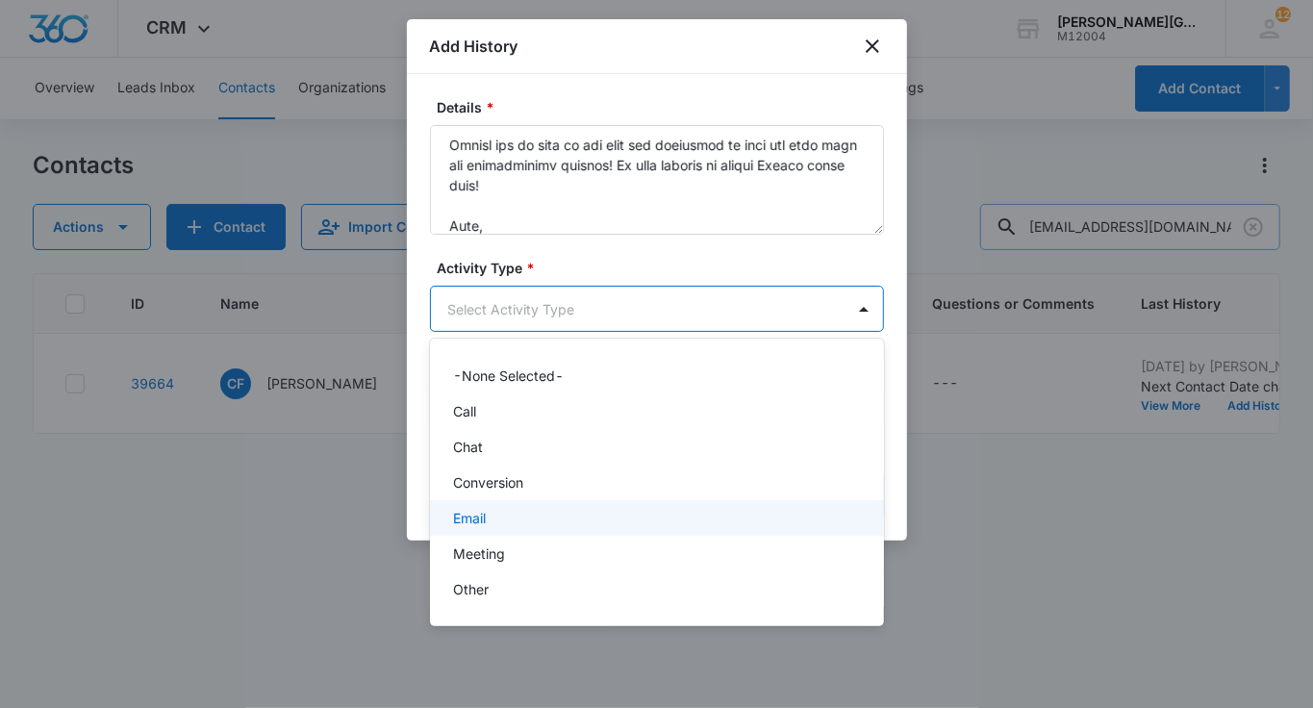
click at [490, 510] on div "Email" at bounding box center [655, 518] width 404 height 20
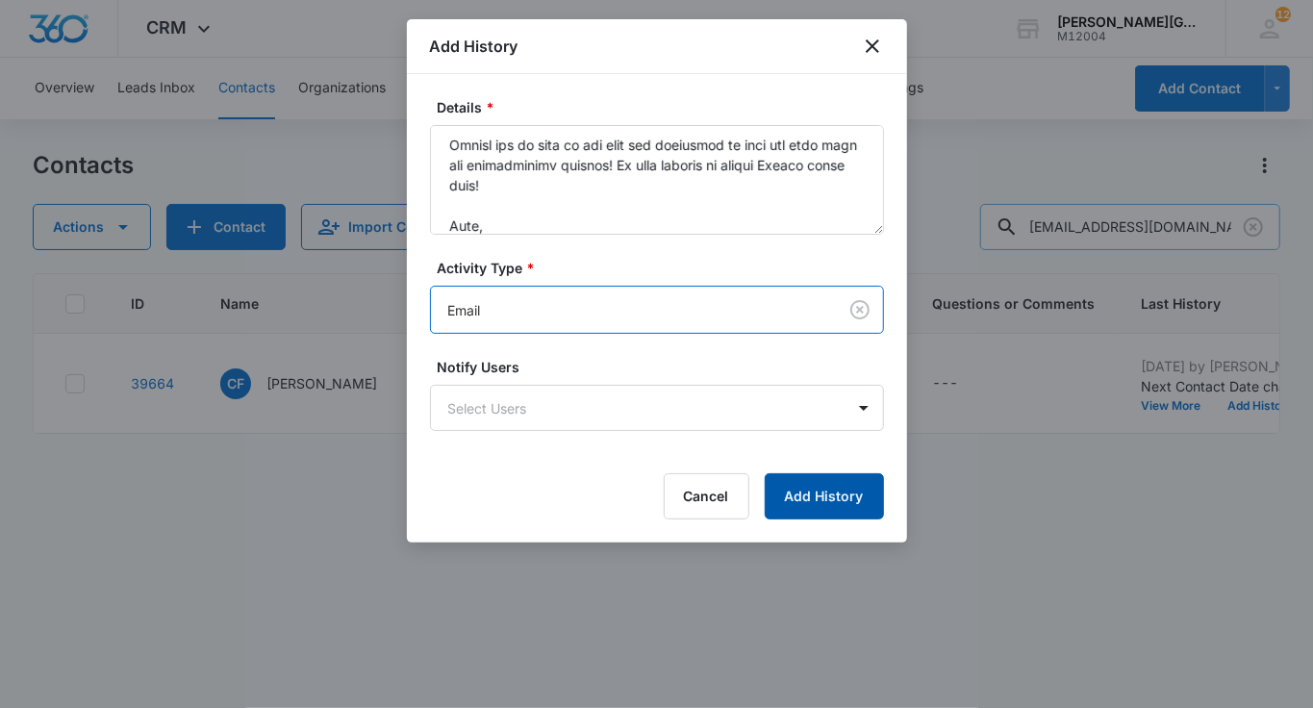
click at [834, 483] on button "Add History" at bounding box center [824, 496] width 119 height 46
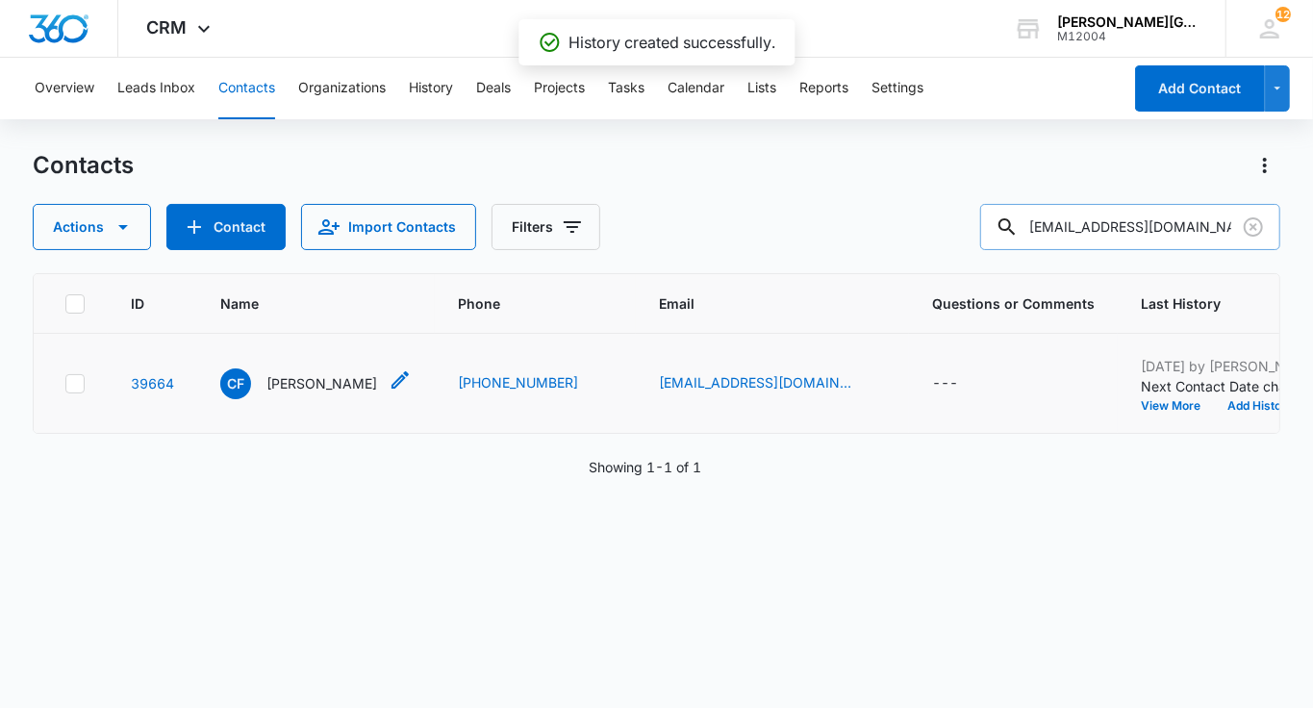
click at [302, 393] on p "[PERSON_NAME]" at bounding box center [321, 383] width 111 height 20
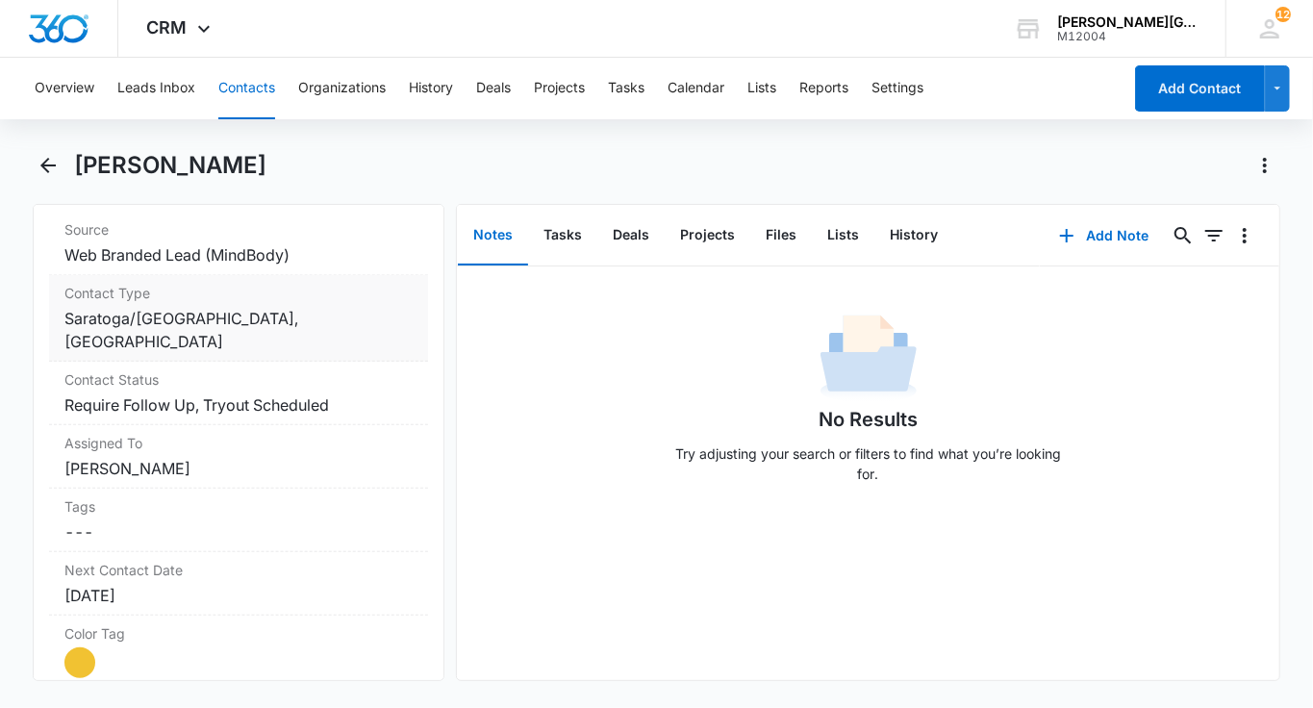
scroll to position [812, 0]
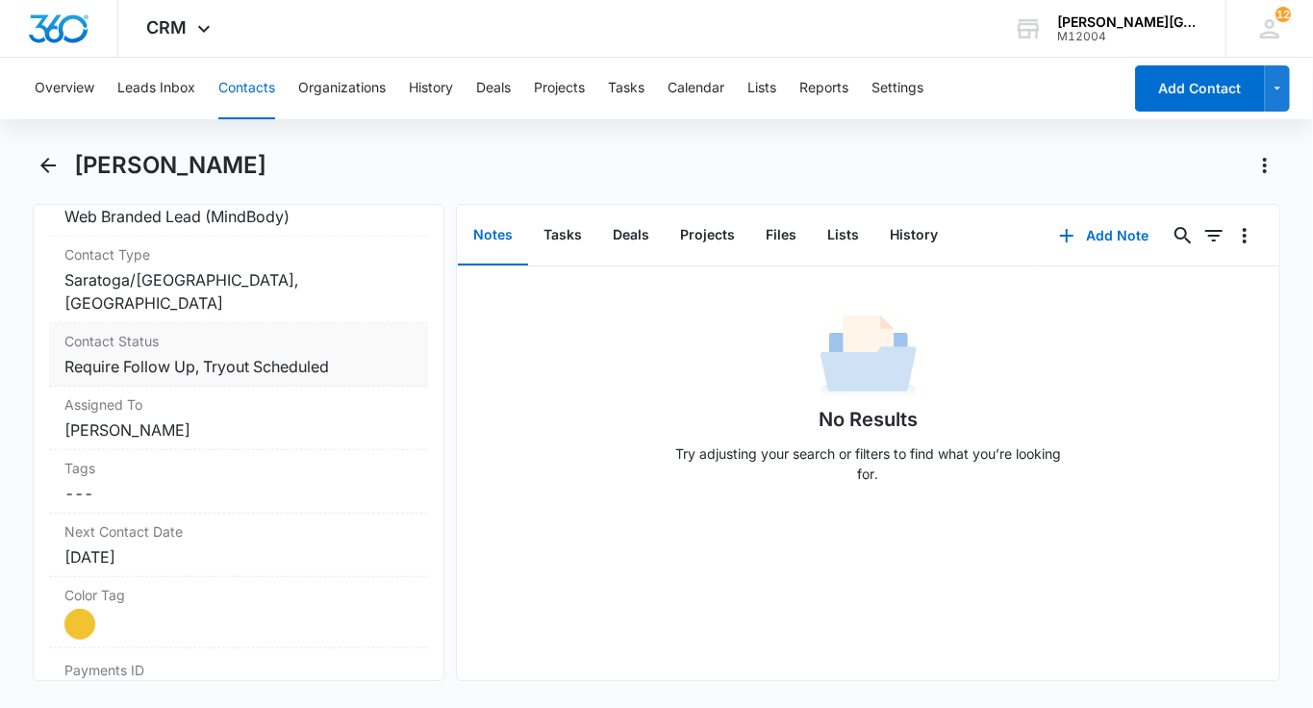
click at [327, 342] on label "Contact Status" at bounding box center [238, 341] width 348 height 20
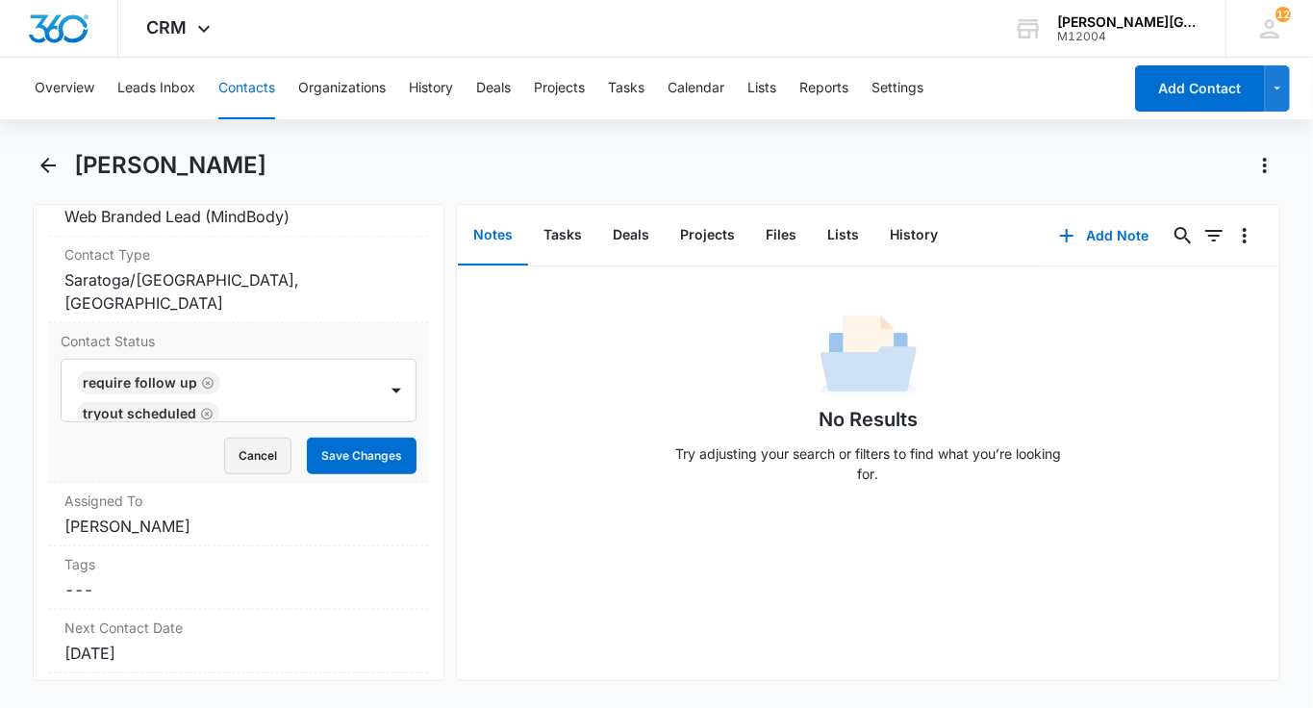
click at [267, 442] on button "Cancel" at bounding box center [257, 456] width 67 height 37
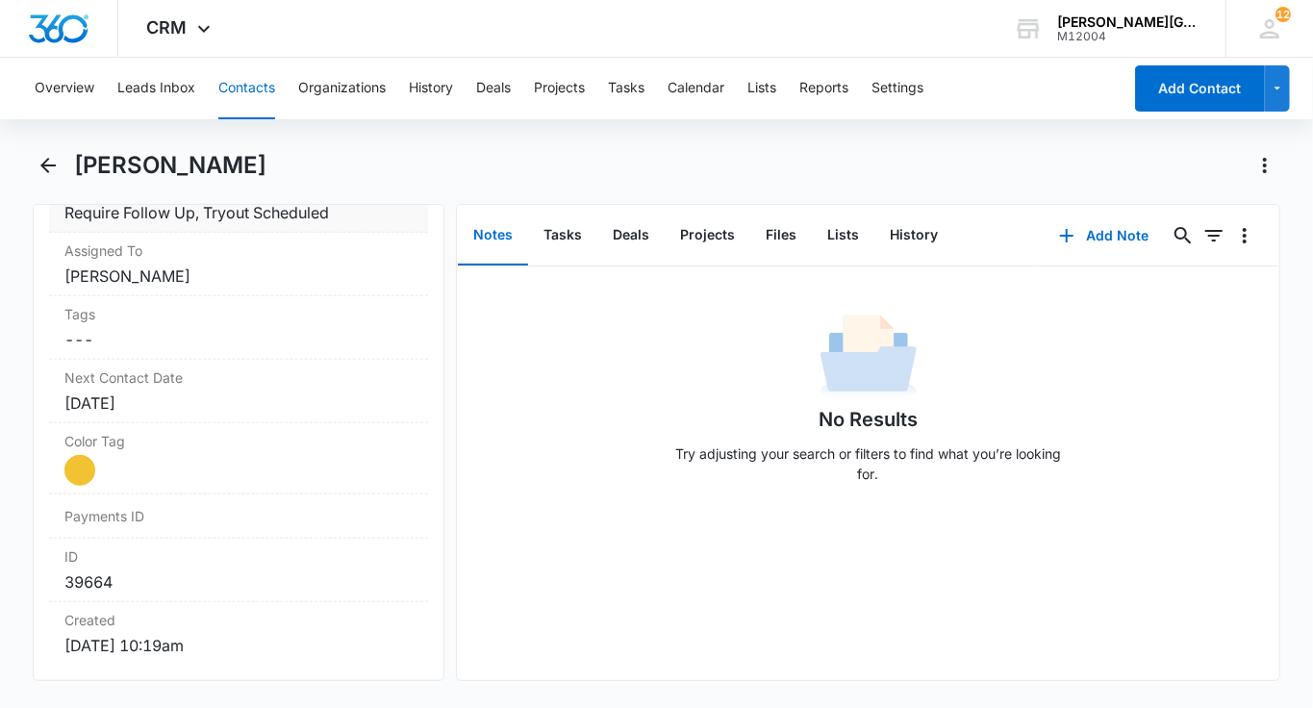
scroll to position [993, 0]
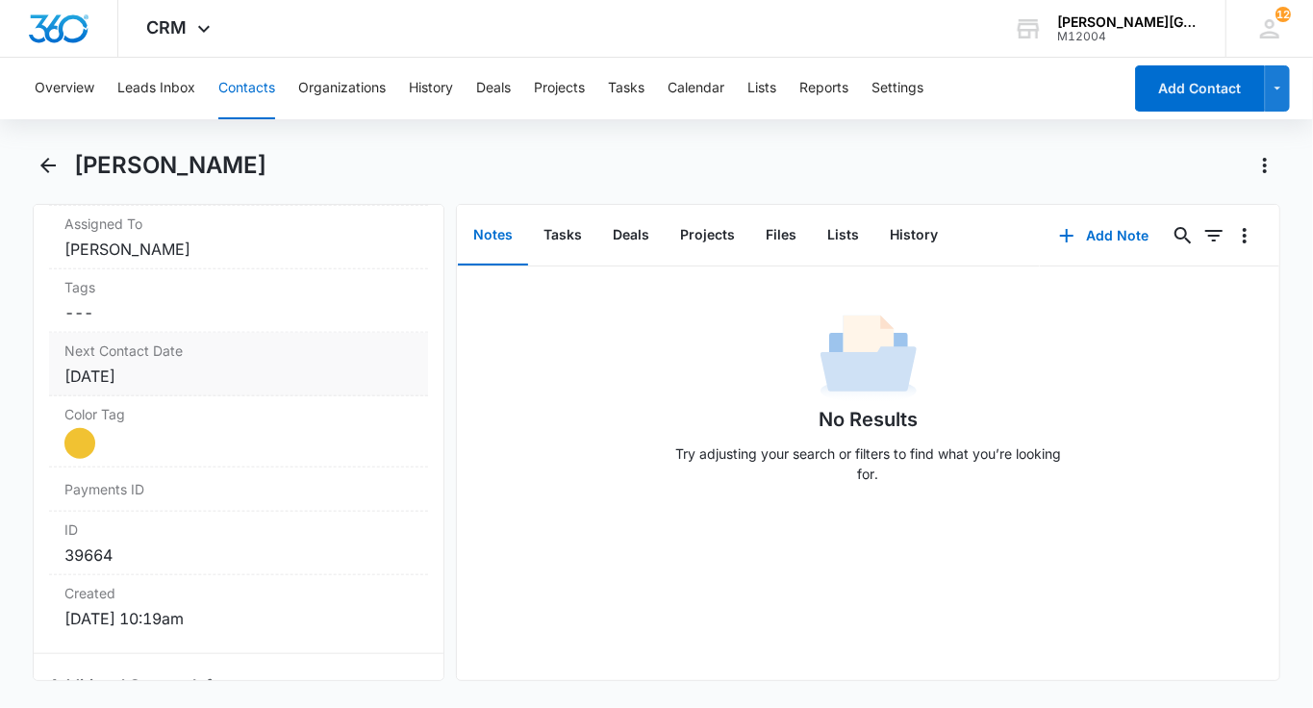
click at [210, 370] on div "[DATE]" at bounding box center [238, 376] width 348 height 23
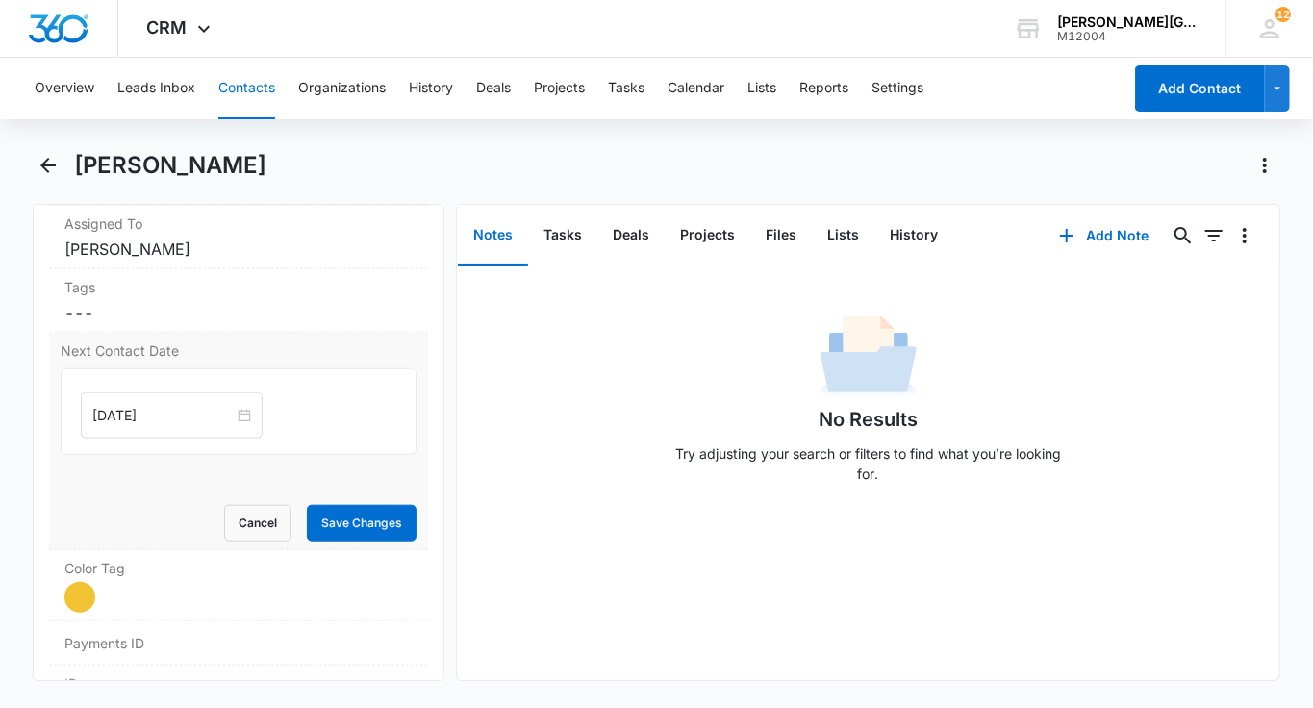
click at [149, 405] on input "[DATE]" at bounding box center [162, 415] width 141 height 21
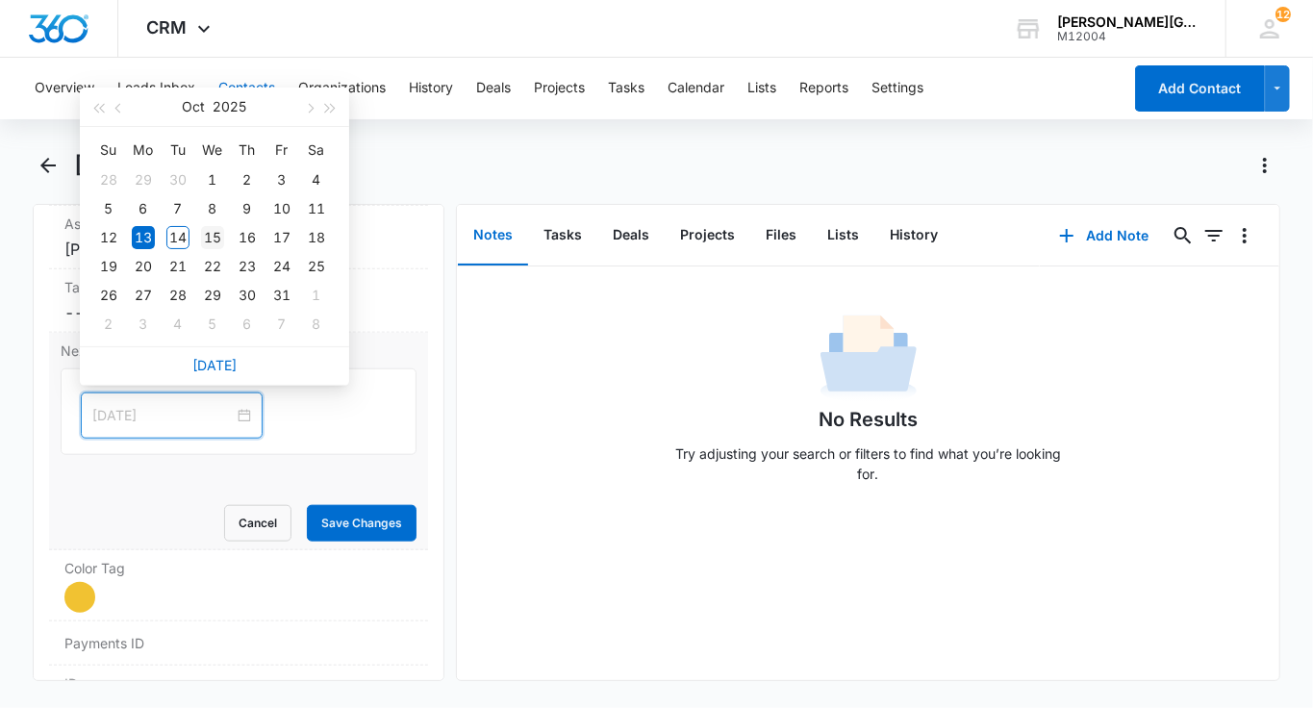
type input "[DATE]"
click at [211, 234] on div "15" at bounding box center [212, 237] width 23 height 23
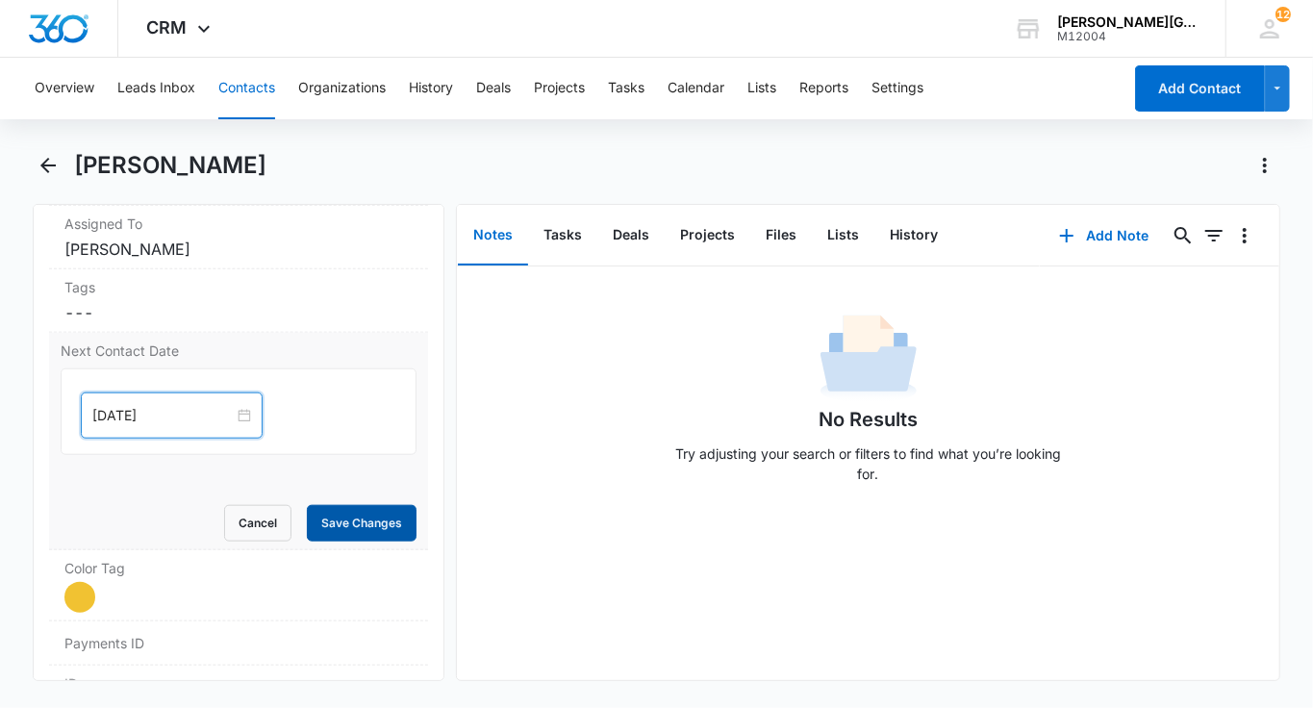
click at [353, 508] on button "Save Changes" at bounding box center [362, 523] width 110 height 37
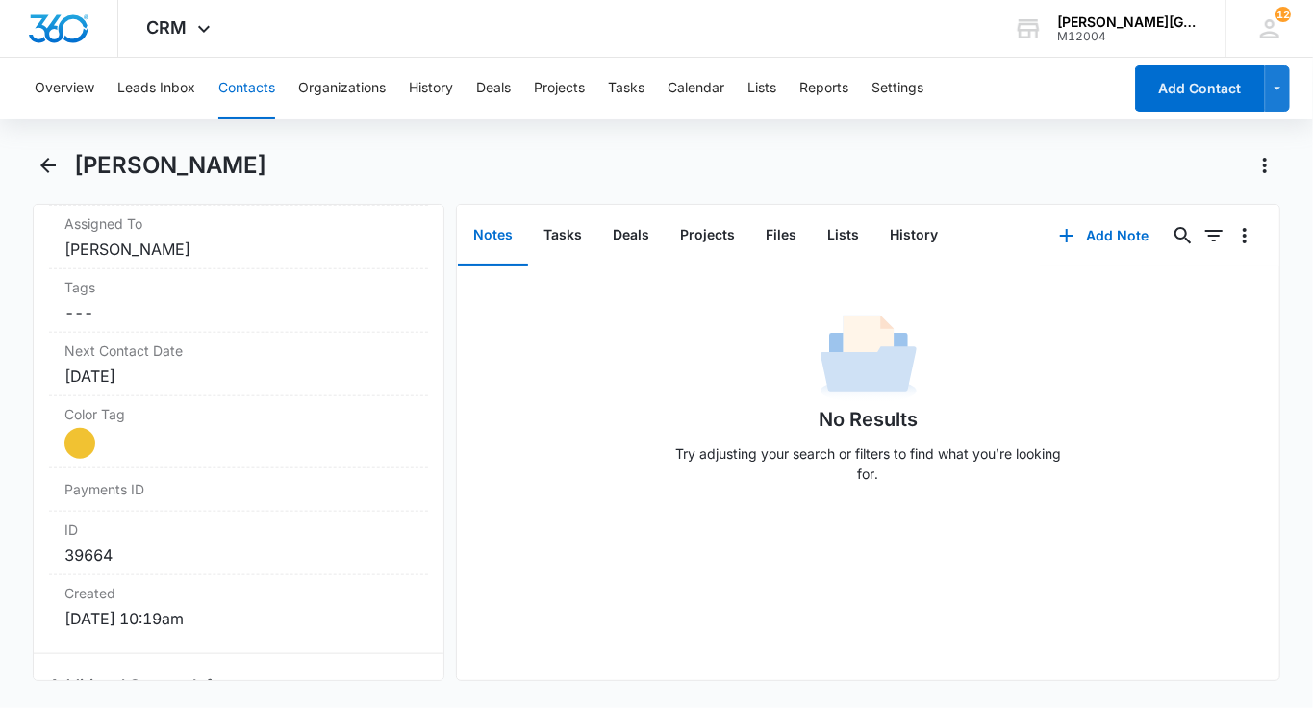
click at [243, 98] on button "Contacts" at bounding box center [246, 89] width 57 height 62
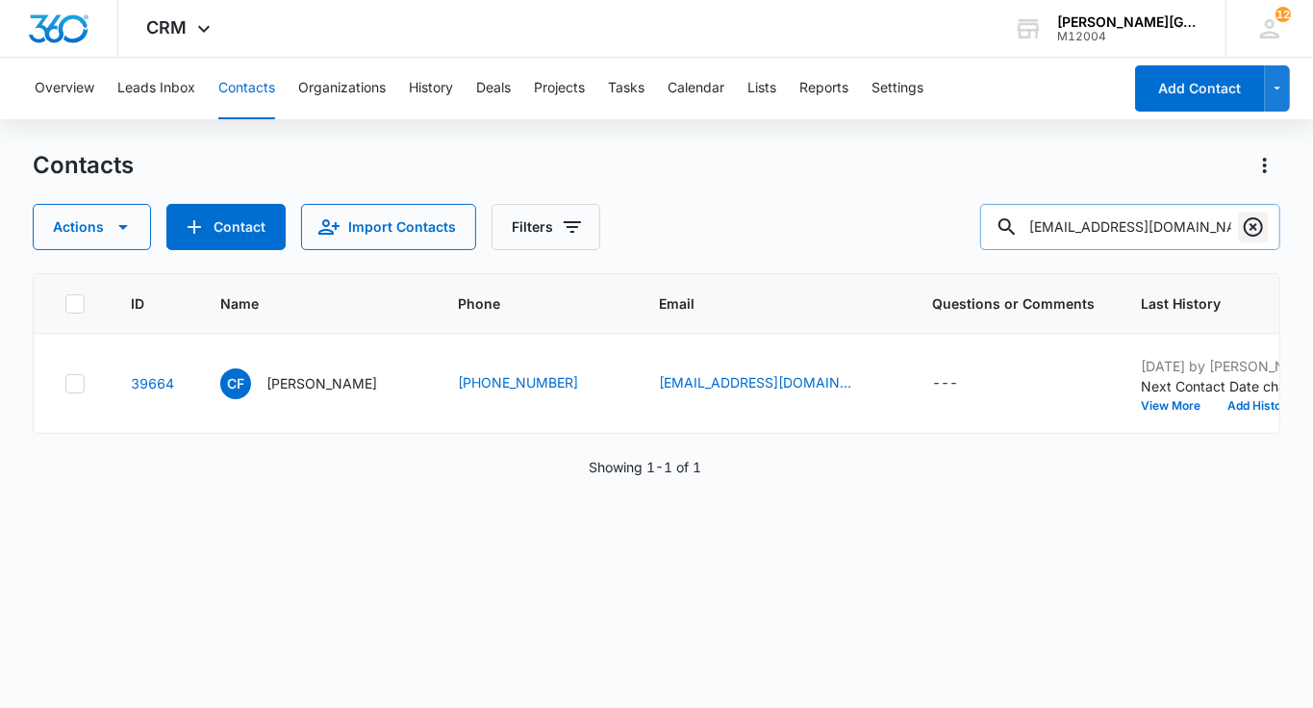
click at [1260, 228] on icon "Clear" at bounding box center [1253, 226] width 23 height 23
